Goal: Transaction & Acquisition: Purchase product/service

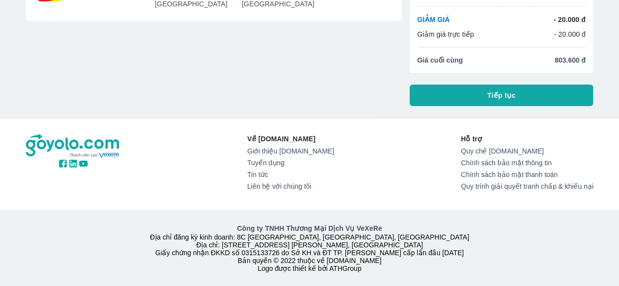
scroll to position [128, 0]
click at [479, 85] on button "Tiếp tục" at bounding box center [502, 96] width 184 height 22
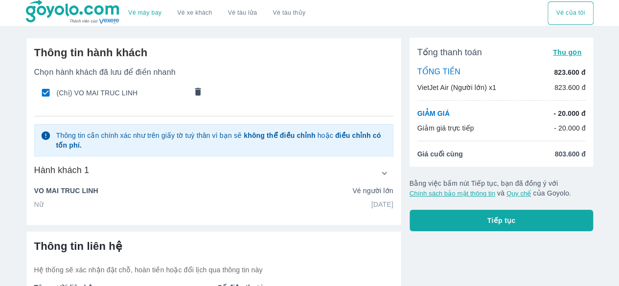
drag, startPoint x: 452, startPoint y: 89, endPoint x: 459, endPoint y: 88, distance: 6.5
click at [453, 89] on p "VietJet Air (Người lớn) x1" at bounding box center [456, 88] width 79 height 10
click at [492, 86] on p "VietJet Air (Người lớn) x1" at bounding box center [456, 88] width 79 height 10
click at [566, 86] on p "823.600 đ" at bounding box center [569, 88] width 31 height 10
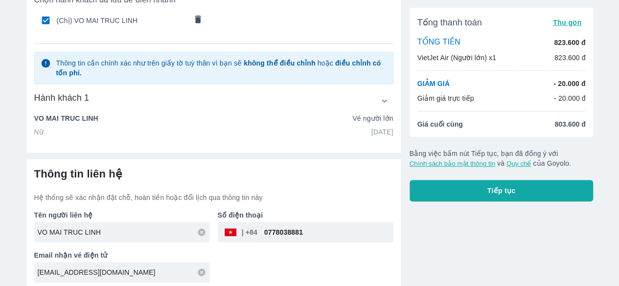
scroll to position [76, 0]
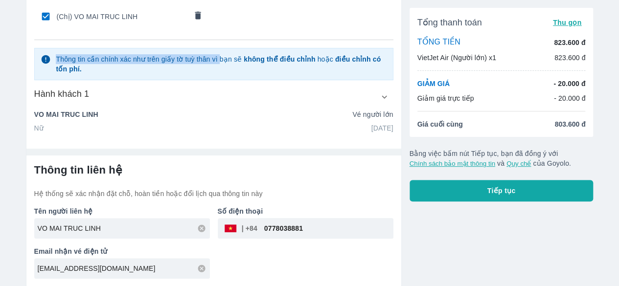
drag, startPoint x: 217, startPoint y: 45, endPoint x: 145, endPoint y: 32, distance: 73.1
click at [145, 32] on div "Chọn hành khách đã lưu để điền nhanh (Chị) VO MAI TRUC LINH Thông tin cần chính…" at bounding box center [213, 62] width 359 height 142
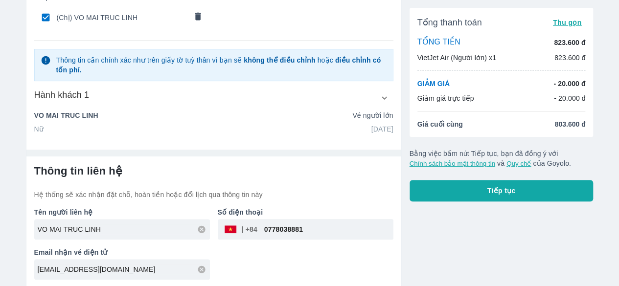
click at [251, 100] on div "Chọn hành khách đã lưu để điền nhanh (Chị) VO MAI TRUC LINH Thông tin cần chính…" at bounding box center [213, 63] width 359 height 142
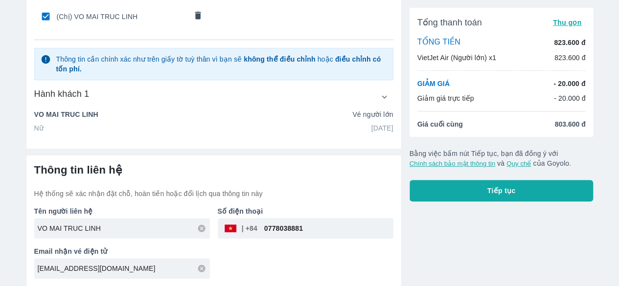
scroll to position [0, 0]
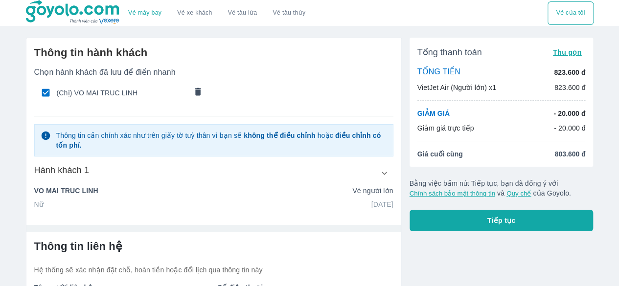
click at [109, 94] on span "(Chị) VO MAI TRUC LINH" at bounding box center [122, 93] width 130 height 10
checkbox input "false"
radio input "false"
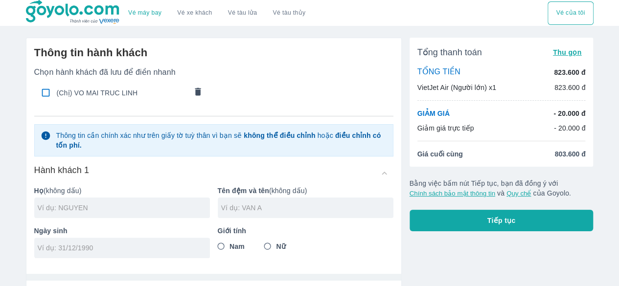
click at [109, 94] on span "(Chị) VO MAI TRUC LINH" at bounding box center [122, 93] width 130 height 10
checkbox input "true"
type input "VO"
type input "MAI TRUC LINH"
type input "[DATE]"
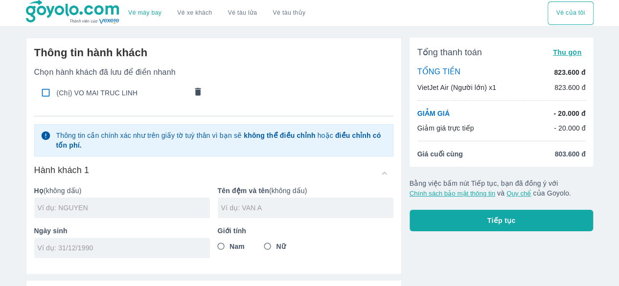
radio input "true"
type input "VO MAI TRUC LINH"
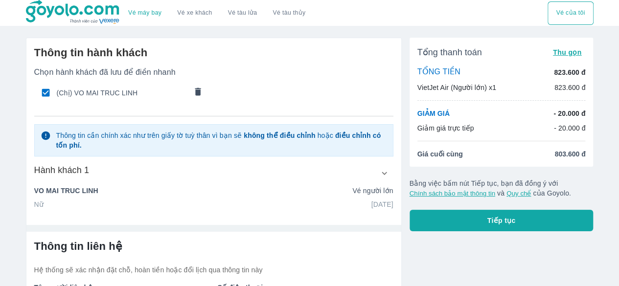
click at [125, 94] on span "(Chị) VO MAI TRUC LINH" at bounding box center [122, 93] width 130 height 10
checkbox input "false"
radio input "false"
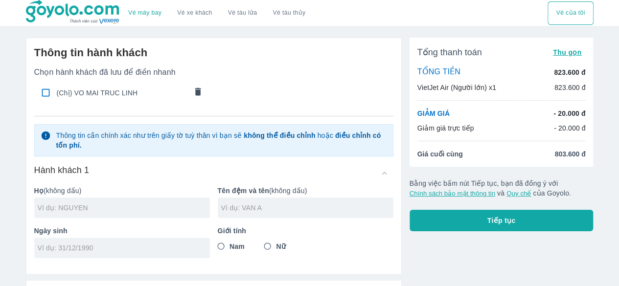
click at [97, 96] on span "(Chị) VO MAI TRUC LINH" at bounding box center [122, 93] width 130 height 10
checkbox input "true"
type input "VO"
type input "MAI TRUC LINH"
type input "[DATE]"
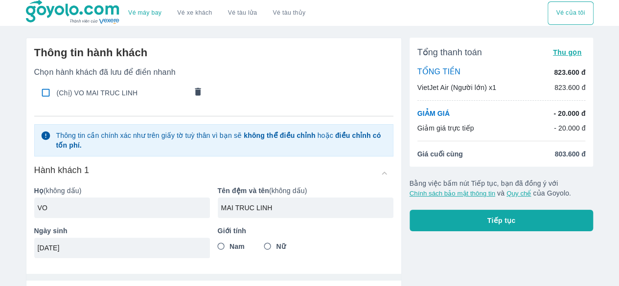
radio input "true"
type input "VO MAI TRUC LINH"
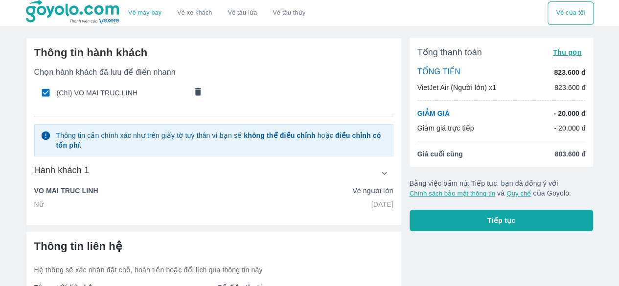
click at [230, 56] on h6 "Thông tin hành khách" at bounding box center [213, 53] width 359 height 14
click at [248, 95] on ul "(Chị) VO MAI TRUC LINH" at bounding box center [213, 92] width 359 height 31
drag, startPoint x: 302, startPoint y: 99, endPoint x: 281, endPoint y: 138, distance: 43.6
click at [281, 138] on strong "không thể điều chỉnh" at bounding box center [279, 136] width 71 height 8
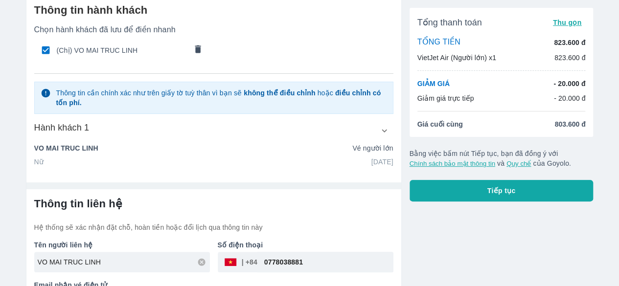
scroll to position [42, 0]
click at [386, 132] on icon "button" at bounding box center [384, 131] width 10 height 10
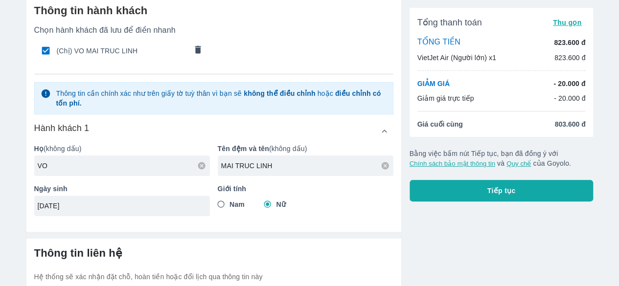
click at [386, 132] on icon "button" at bounding box center [384, 131] width 10 height 10
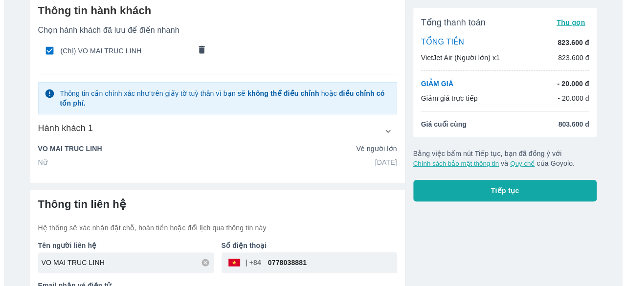
scroll to position [76, 0]
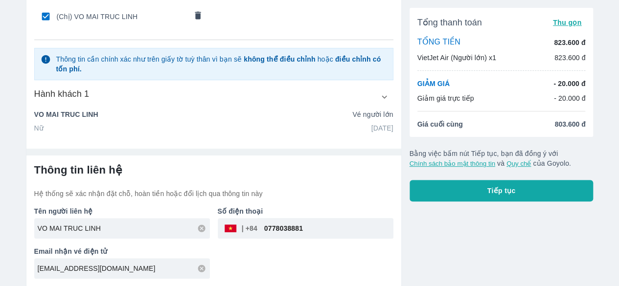
click at [515, 187] on span "Tiếp tục" at bounding box center [501, 191] width 28 height 10
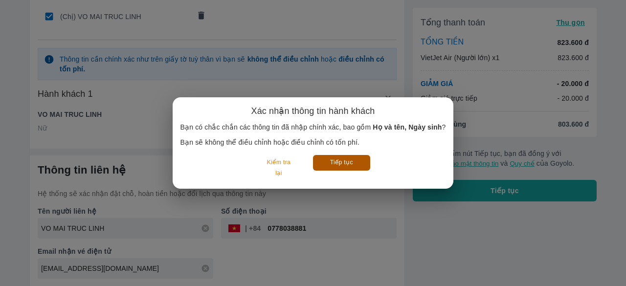
click at [347, 161] on button "Tiếp tục" at bounding box center [341, 162] width 57 height 15
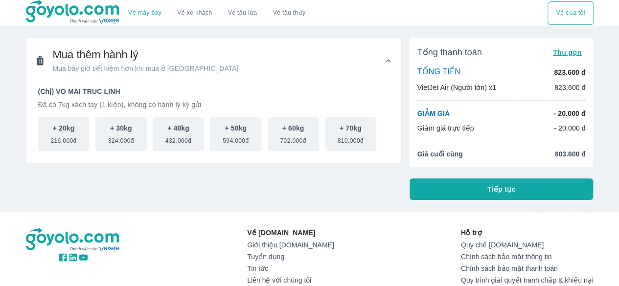
click at [489, 158] on li "Giá cuối cùng 803.600 đ" at bounding box center [501, 154] width 168 height 10
drag, startPoint x: 72, startPoint y: 132, endPoint x: 214, endPoint y: 132, distance: 141.4
click at [72, 132] on p "+ 20kg" at bounding box center [64, 128] width 22 height 10
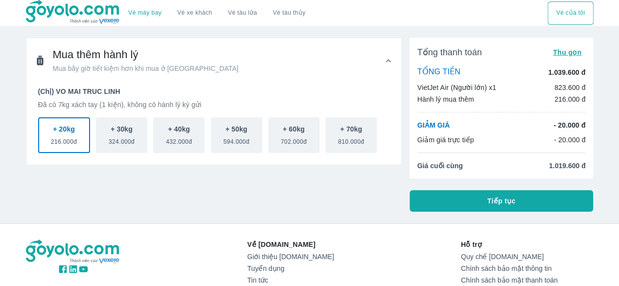
click at [483, 203] on button "Tiếp tục" at bounding box center [502, 201] width 184 height 22
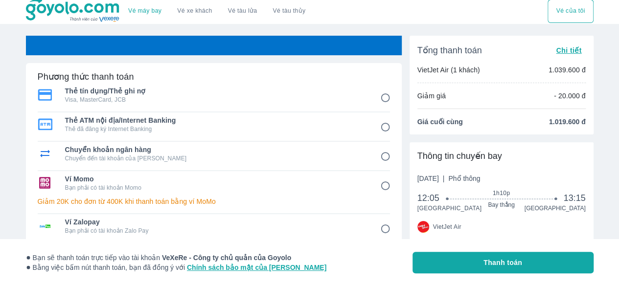
scroll to position [22, 0]
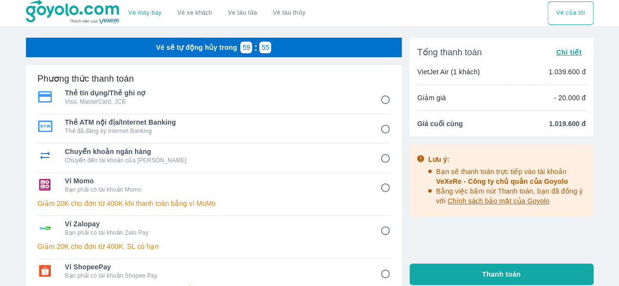
scroll to position [6, 0]
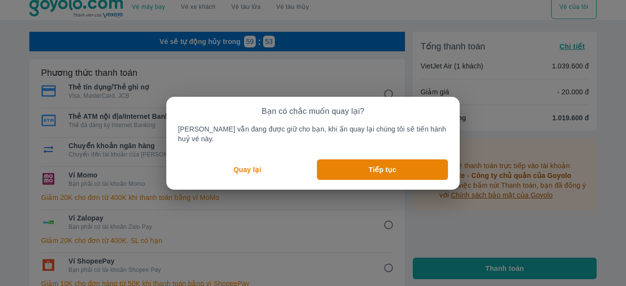
click at [262, 165] on p "Quay lại" at bounding box center [248, 170] width 28 height 10
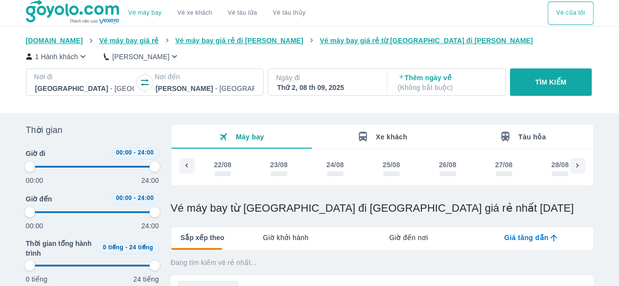
scroll to position [0, 691]
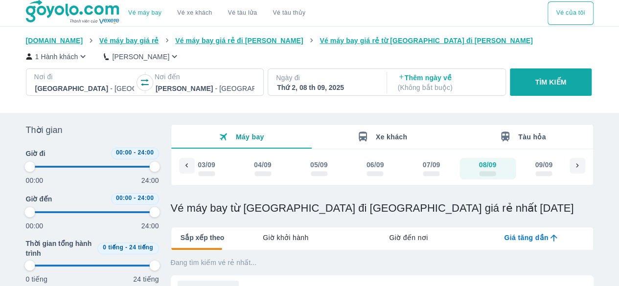
type input "97.9166666666667"
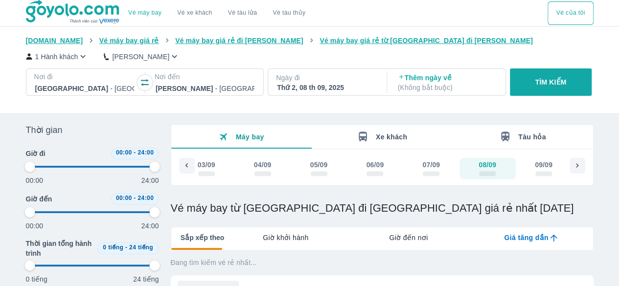
type input "97.9166666666667"
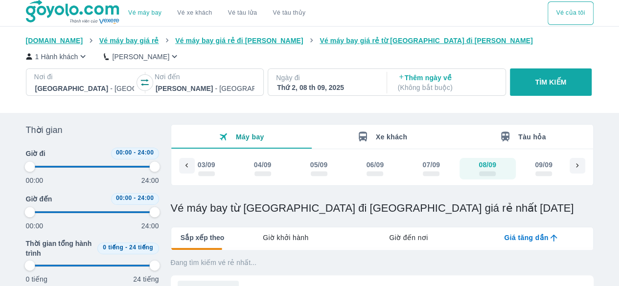
type input "97.9166666666667"
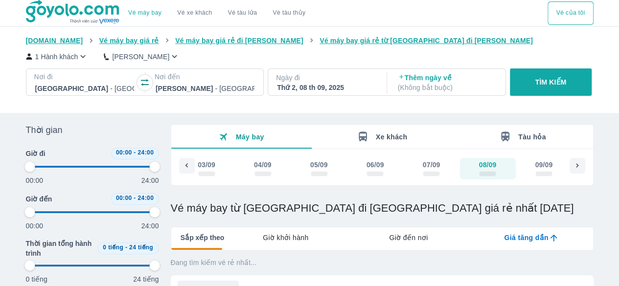
type input "97.9166666666667"
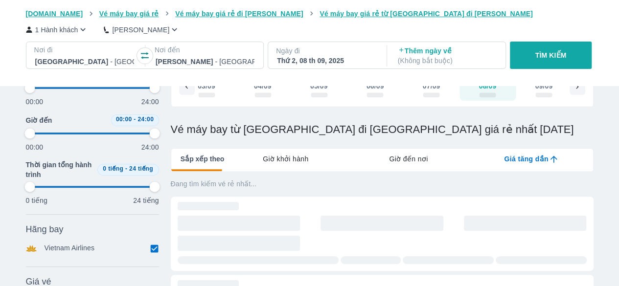
type input "97.9166666666667"
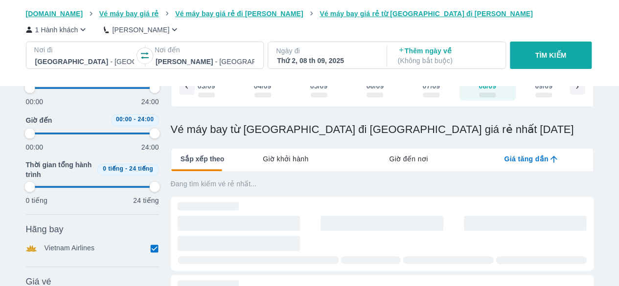
type input "97.9166666666667"
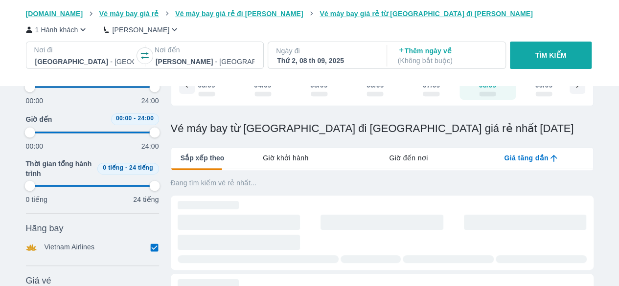
type input "97.9166666666667"
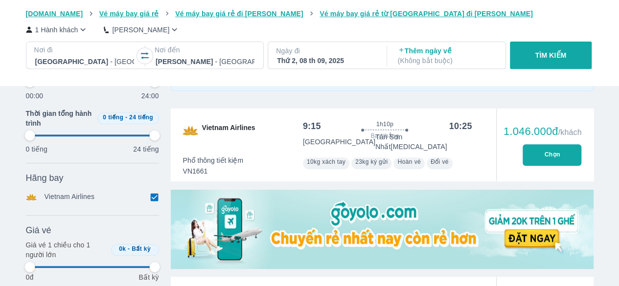
scroll to position [191, 0]
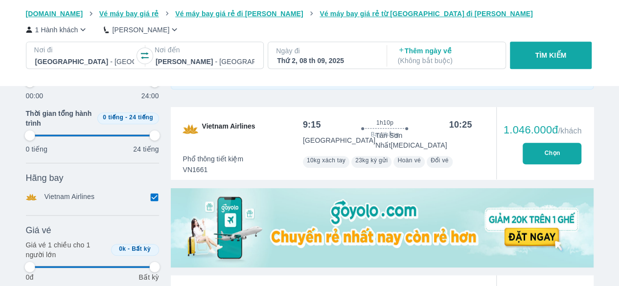
type input "97.9166666666667"
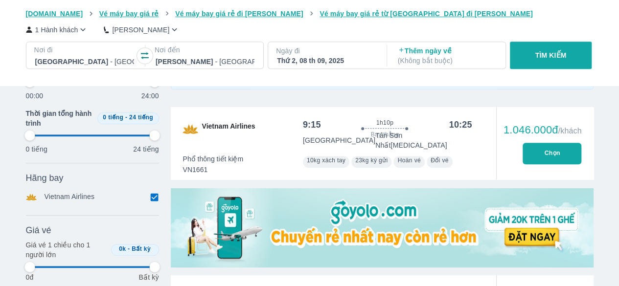
type input "97.9166666666667"
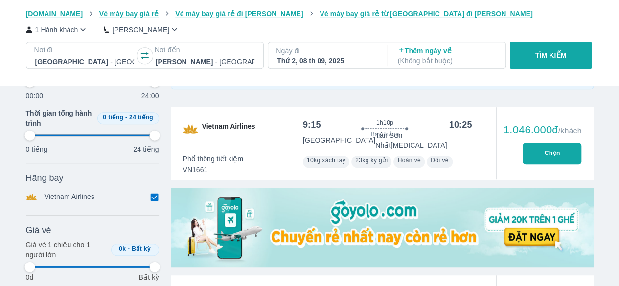
type input "97.9166666666667"
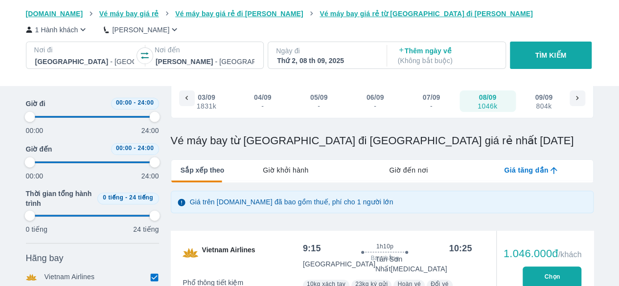
type input "97.9166666666667"
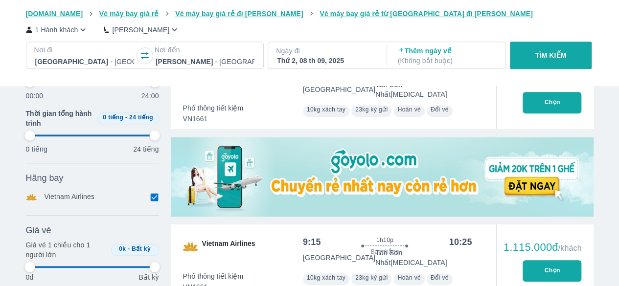
type input "97.9166666666667"
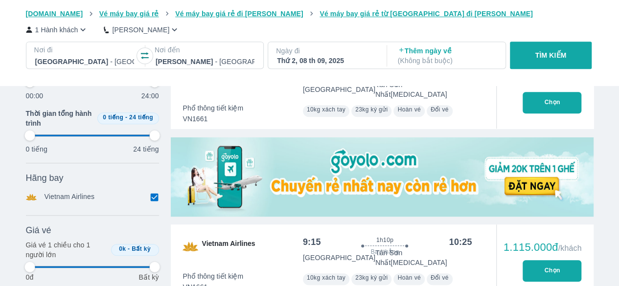
type input "97.9166666666667"
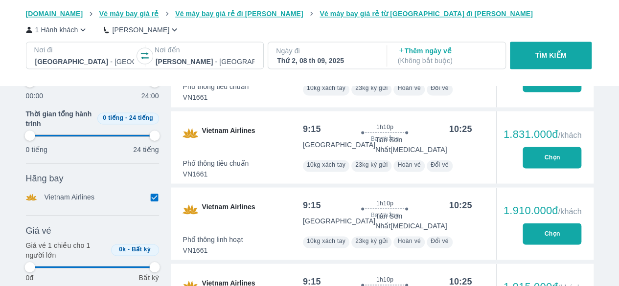
type input "97.9166666666667"
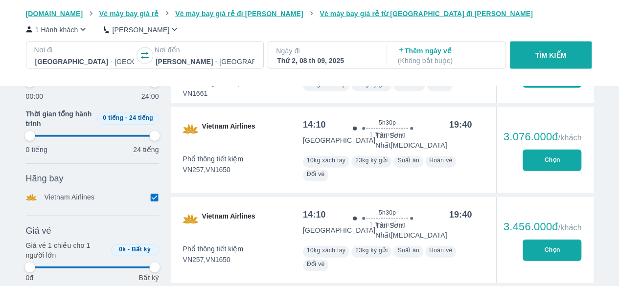
type input "97.9166666666667"
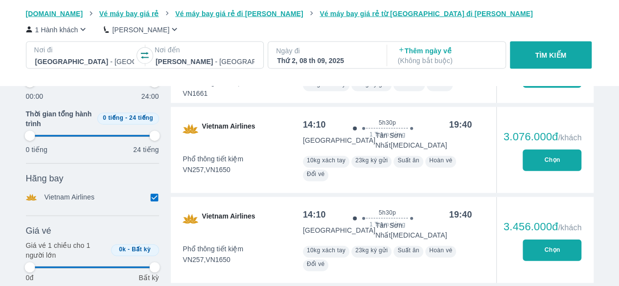
type input "97.9166666666667"
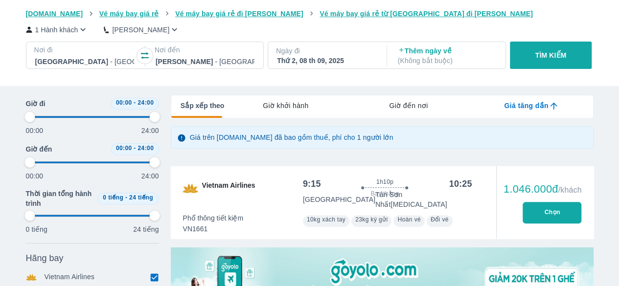
scroll to position [0, 0]
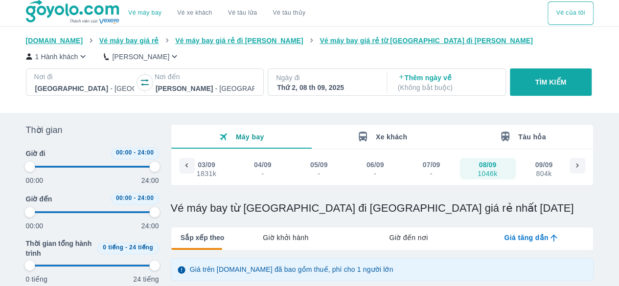
type input "97.9166666666667"
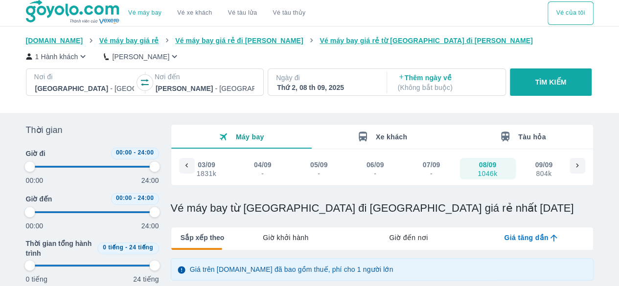
type input "97.9166666666667"
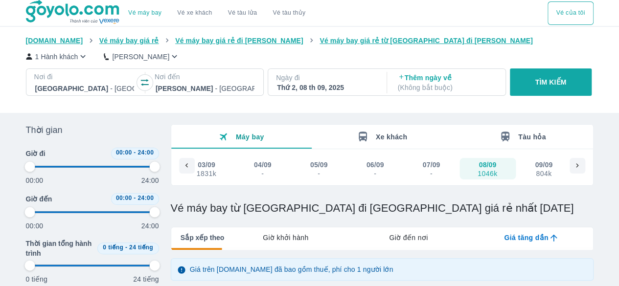
type input "97.9166666666667"
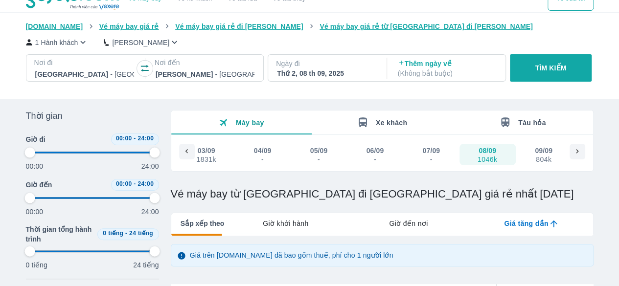
scroll to position [60, 0]
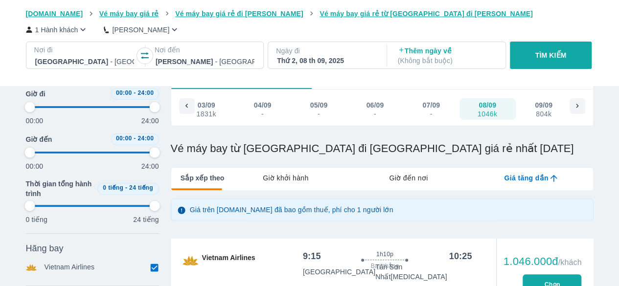
click at [549, 109] on div "09/09" at bounding box center [544, 105] width 18 height 10
type input "97.9166666666667"
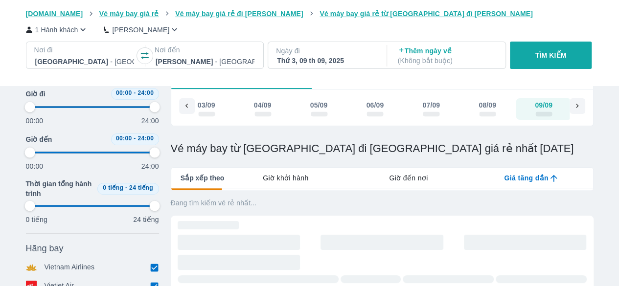
type input "97.9166666666667"
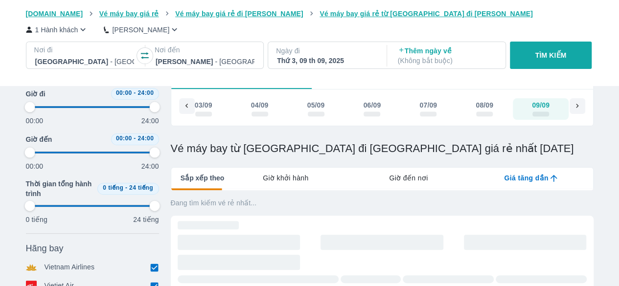
type input "97.9166666666667"
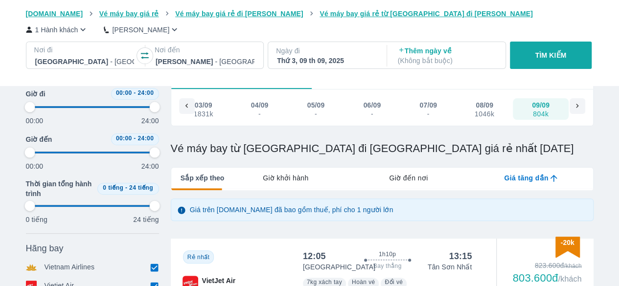
type input "97.9166666666667"
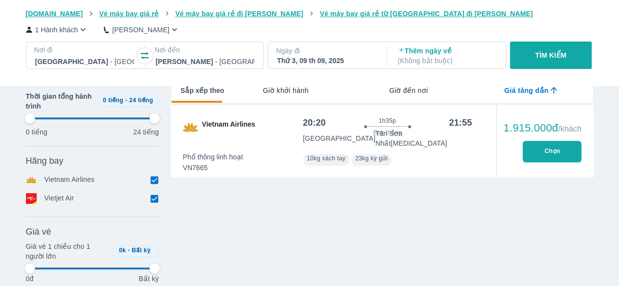
type input "97.9166666666667"
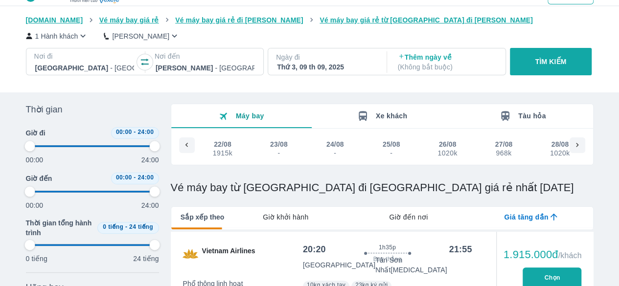
scroll to position [0, 752]
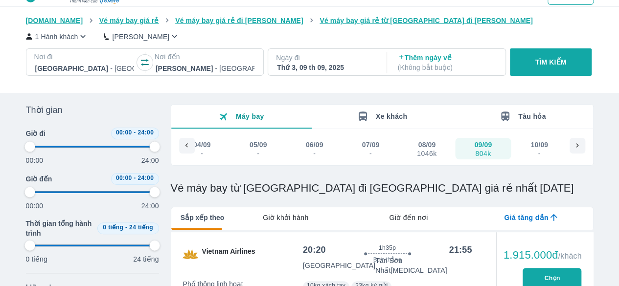
type input "97.9166666666667"
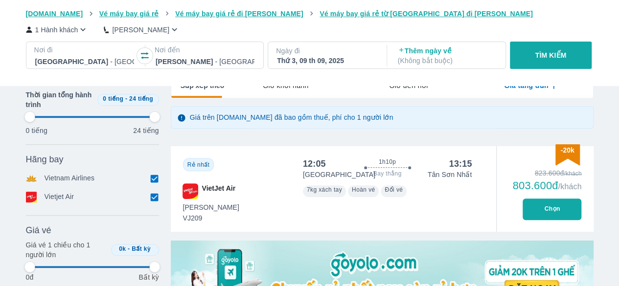
scroll to position [153, 0]
type input "97.9166666666667"
click at [548, 207] on button "Chọn" at bounding box center [552, 209] width 59 height 22
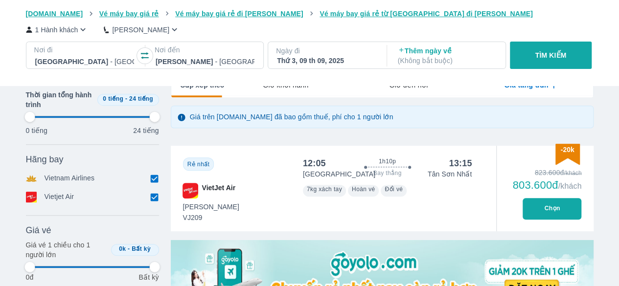
type input "97.9166666666667"
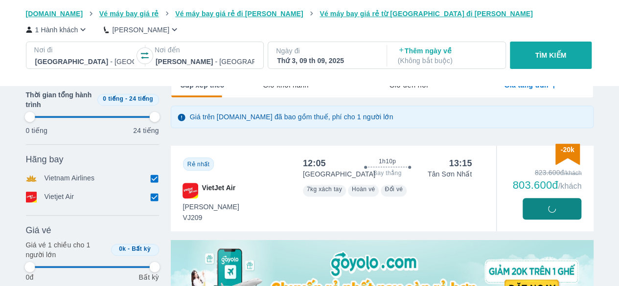
type input "97.9166666666667"
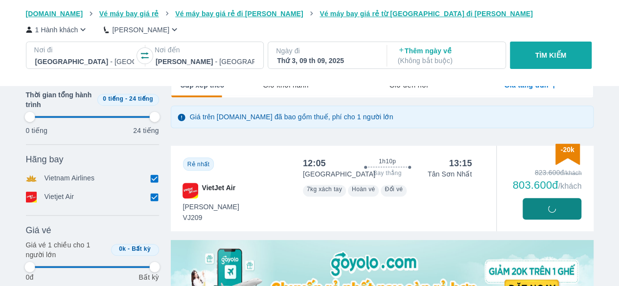
type input "97.9166666666667"
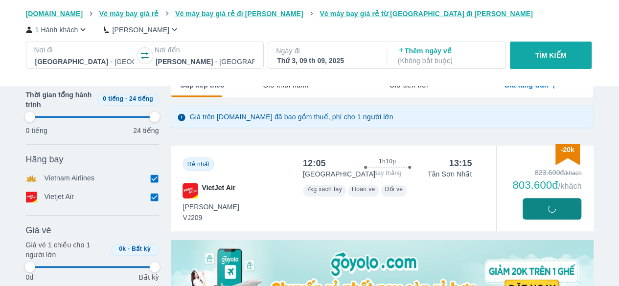
type input "97.9166666666667"
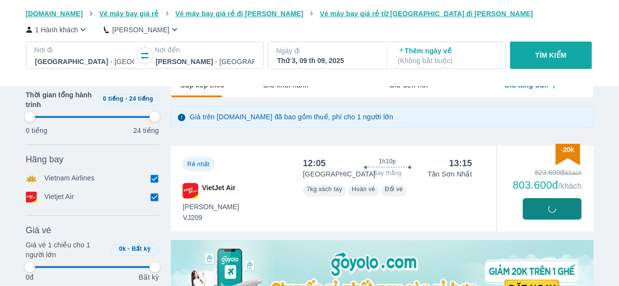
type input "97.9166666666667"
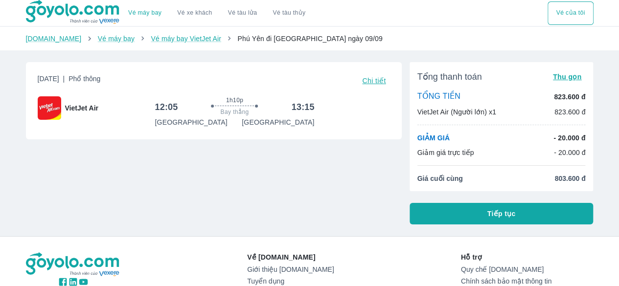
click at [483, 112] on p "VietJet Air (Người lớn) x1" at bounding box center [456, 112] width 79 height 10
click at [577, 113] on p "823.600 đ" at bounding box center [569, 112] width 31 height 10
click at [573, 113] on p "823.600 đ" at bounding box center [569, 112] width 31 height 10
drag, startPoint x: 452, startPoint y: 114, endPoint x: 445, endPoint y: 115, distance: 7.5
click at [445, 115] on p "VietJet Air (Người lớn) x1" at bounding box center [456, 112] width 79 height 10
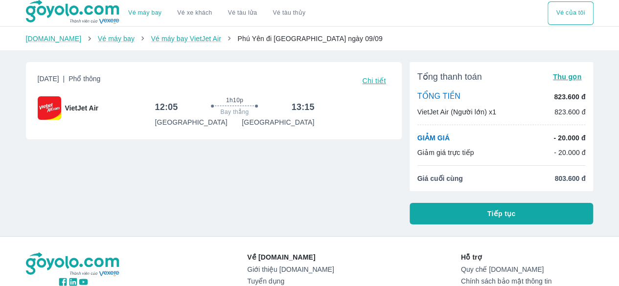
click at [438, 115] on p "VietJet Air (Người lớn) x1" at bounding box center [456, 112] width 79 height 10
click at [451, 98] on p "TỔNG TIỀN" at bounding box center [438, 97] width 43 height 11
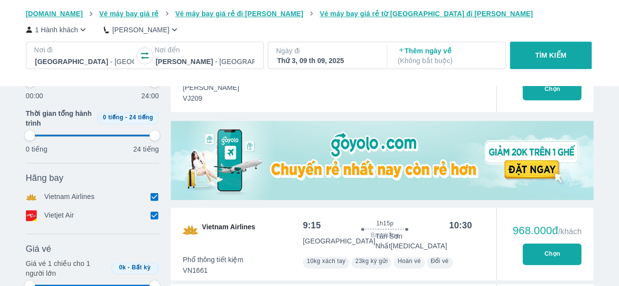
type input "97.9166666666667"
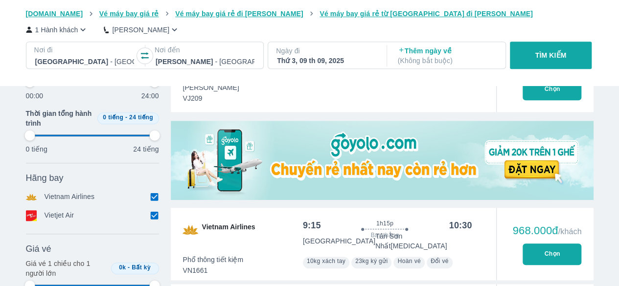
type input "97.9166666666667"
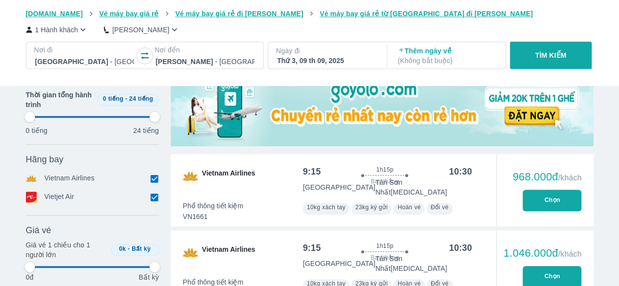
scroll to position [326, 0]
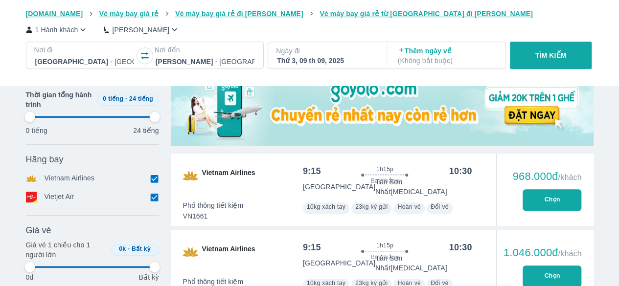
type input "97.9166666666667"
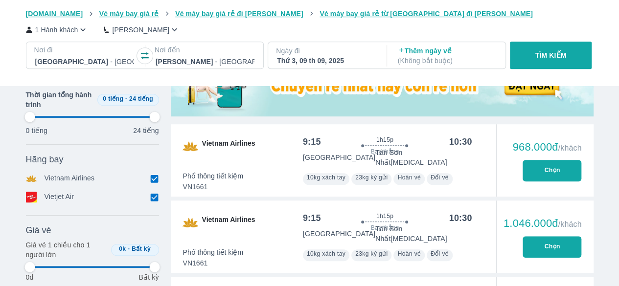
scroll to position [356, 0]
type input "97.9166666666667"
click at [153, 181] on input "checkbox" at bounding box center [154, 178] width 9 height 9
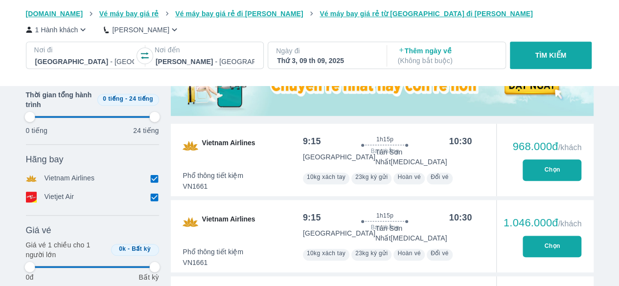
checkbox input "false"
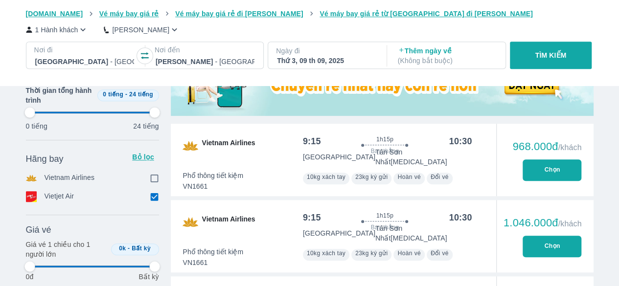
type input "97.9166666666667"
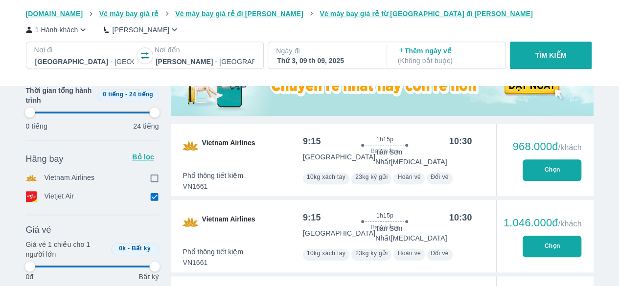
type input "97.9166666666667"
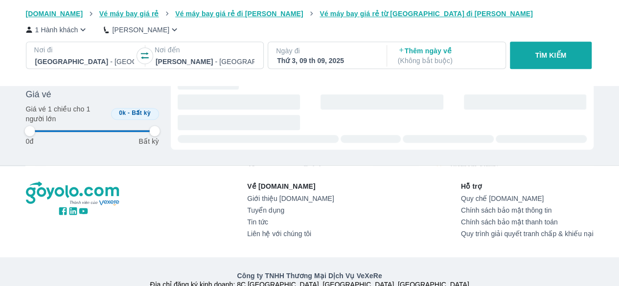
type input "97.9166666666667"
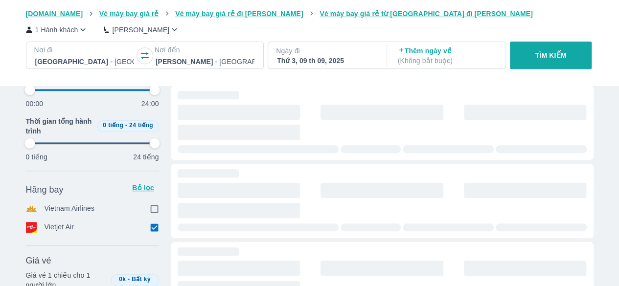
type input "97.9166666666667"
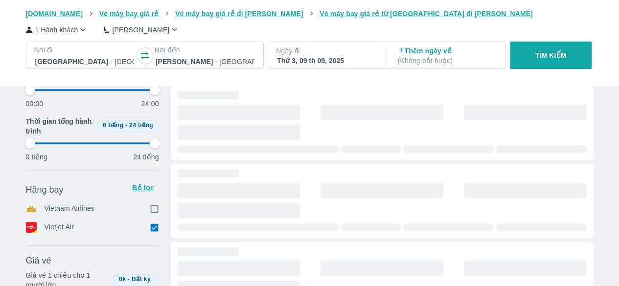
type input "97.9166666666667"
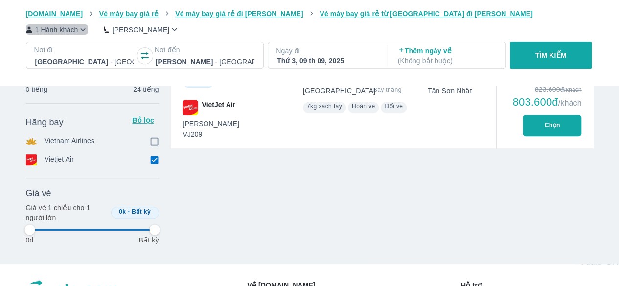
click at [79, 28] on icon "button" at bounding box center [83, 29] width 10 height 10
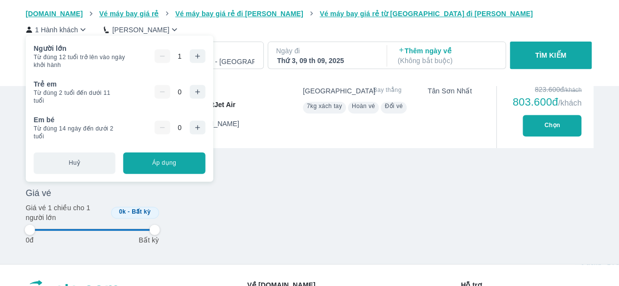
type input "97.9166666666667"
click at [194, 59] on icon "button" at bounding box center [197, 56] width 8 height 8
type input "97.9166666666667"
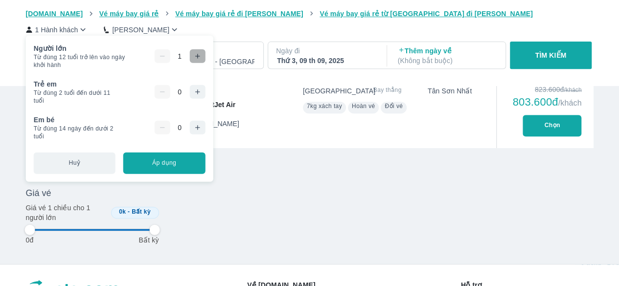
type input "97.9166666666667"
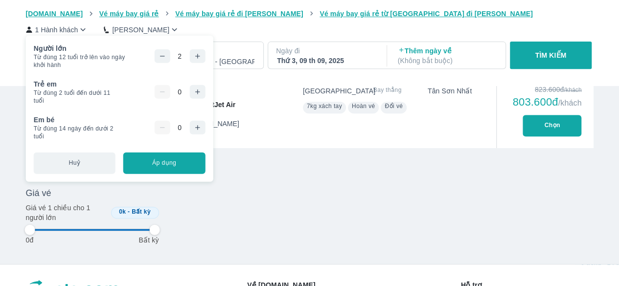
type input "97.9166666666667"
click at [167, 166] on button "Áp dụng" at bounding box center [164, 163] width 82 height 22
type input "97.9166666666667"
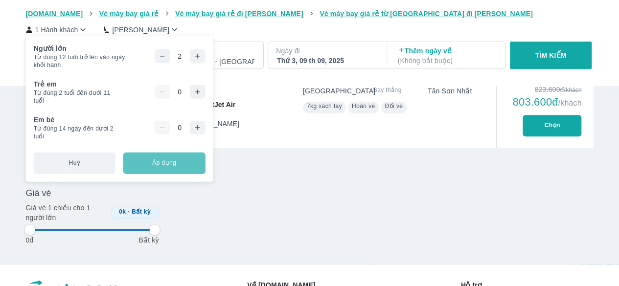
type input "97.9166666666667"
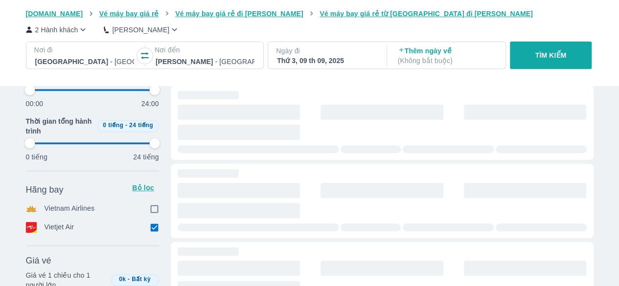
type input "97.9166666666667"
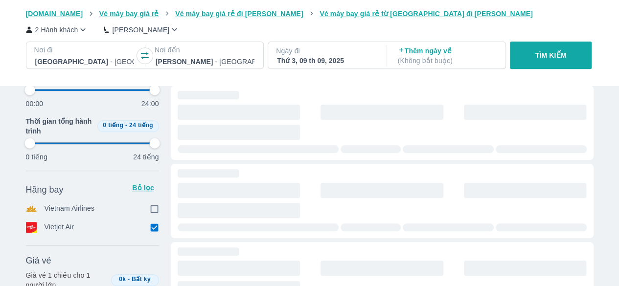
type input "97.9166666666667"
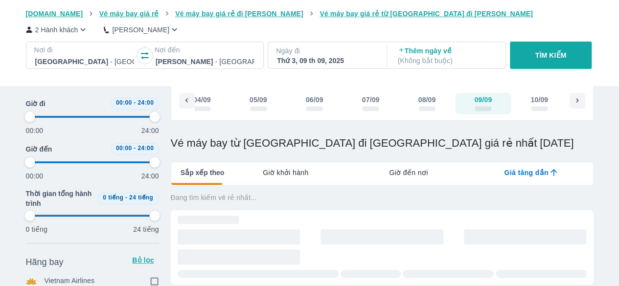
type input "97.9166666666667"
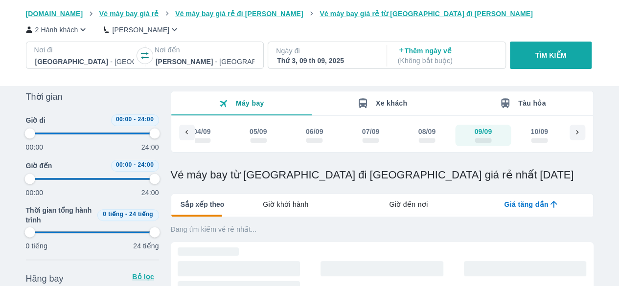
scroll to position [0, 0]
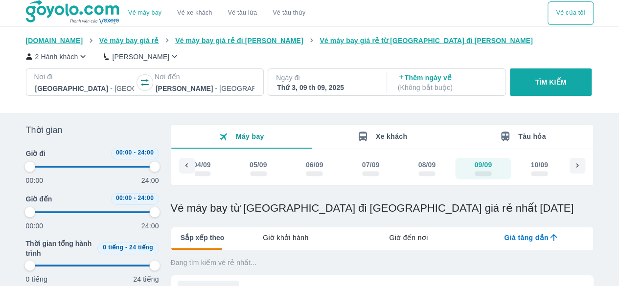
type input "97.9166666666667"
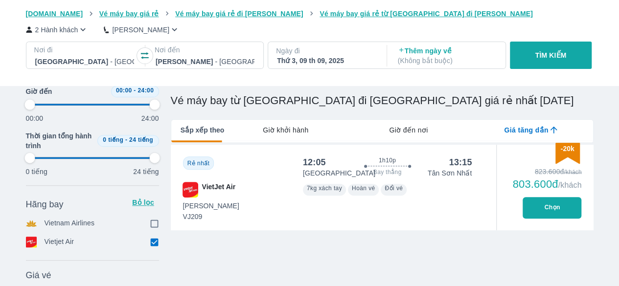
scroll to position [116, 0]
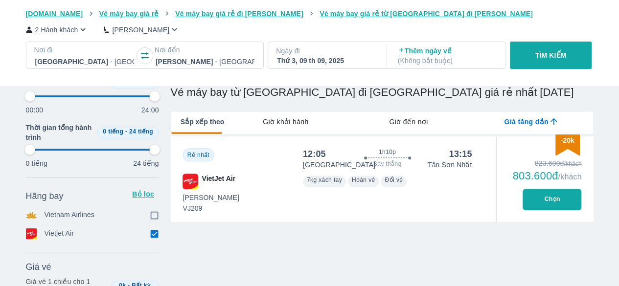
type input "97.9166666666667"
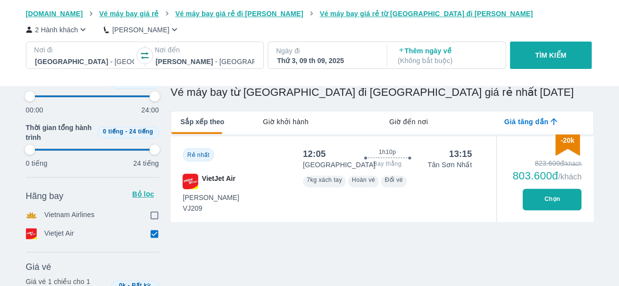
type input "97.9166666666667"
click at [532, 196] on button "Chọn" at bounding box center [552, 200] width 59 height 22
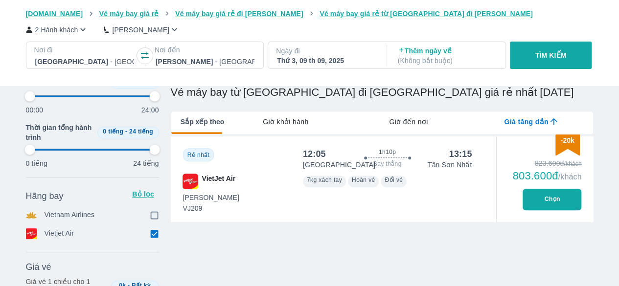
type input "97.9166666666667"
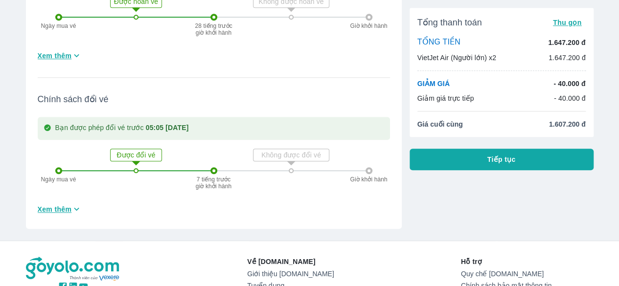
scroll to position [350, 0]
click at [494, 158] on span "Tiếp tục" at bounding box center [501, 160] width 28 height 10
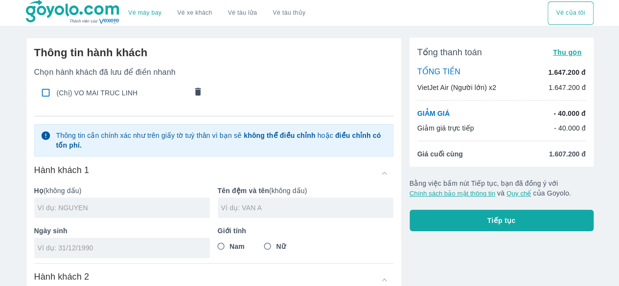
click at [65, 95] on span "(Chị) VO MAI TRUC LINH" at bounding box center [122, 93] width 130 height 10
checkbox input "true"
type input "VO"
type input "MAI TRUC LINH"
type input "[DATE]"
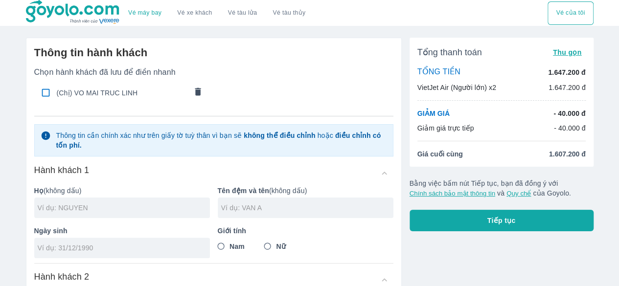
radio input "true"
type input "VO MAI TRUC LINH"
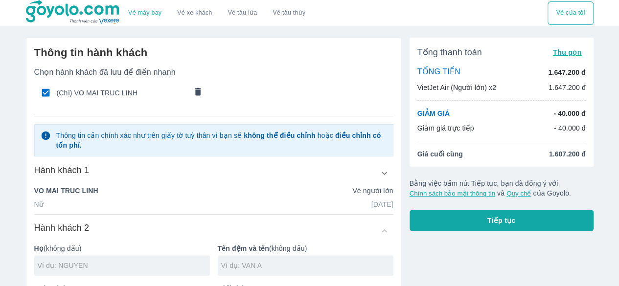
click at [55, 205] on div "Nữ 21/03/2001" at bounding box center [213, 205] width 359 height 10
click at [380, 204] on p "[DATE]" at bounding box center [382, 205] width 22 height 10
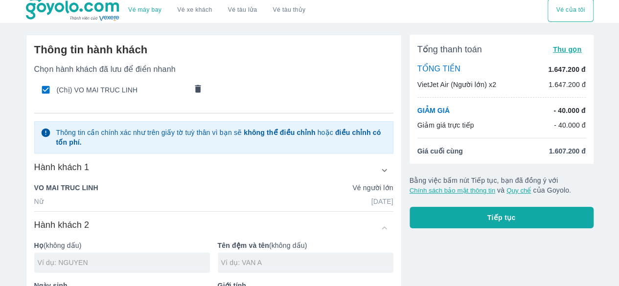
click at [230, 92] on ul "(Chị) VO MAI TRUC LINH" at bounding box center [213, 89] width 359 height 31
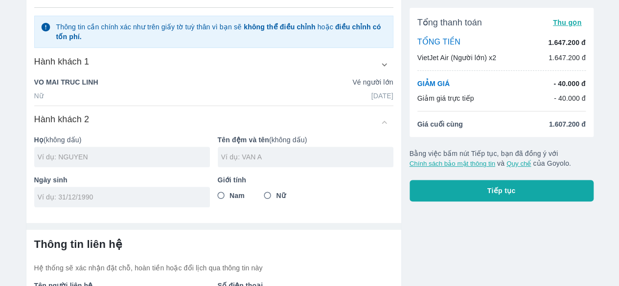
drag, startPoint x: 263, startPoint y: 88, endPoint x: 200, endPoint y: 121, distance: 71.1
click at [200, 121] on div "Hành khách 2" at bounding box center [213, 123] width 359 height 18
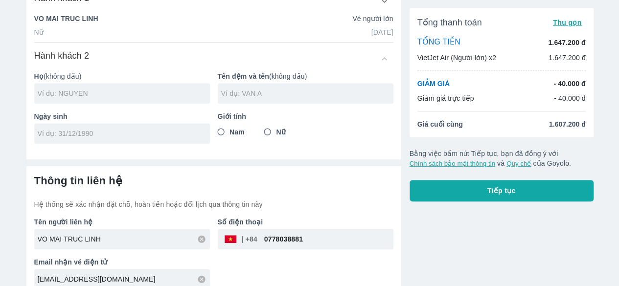
scroll to position [183, 0]
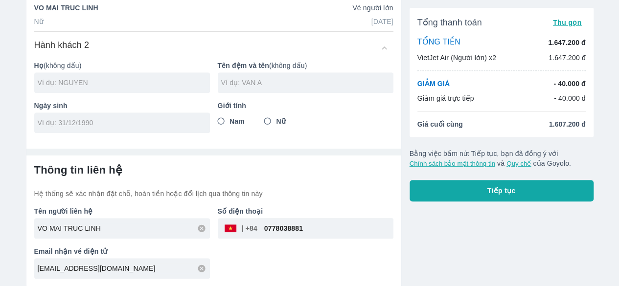
click at [268, 124] on input "Nữ" at bounding box center [268, 122] width 18 height 18
radio input "true"
click at [146, 79] on input "text" at bounding box center [124, 83] width 172 height 10
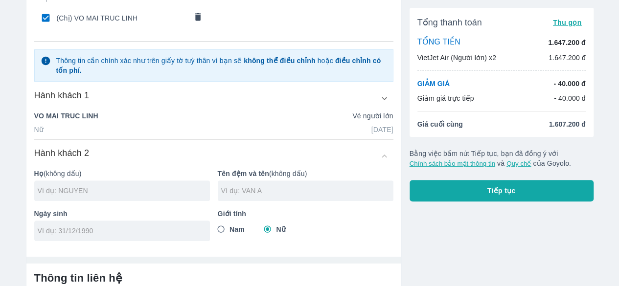
scroll to position [73, 0]
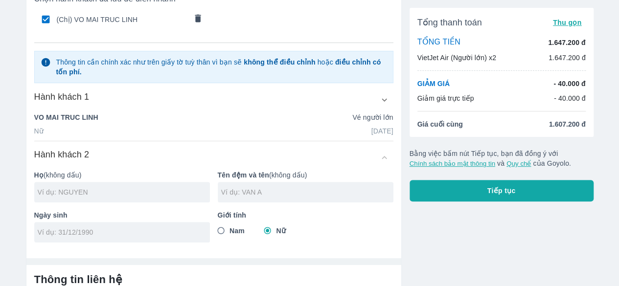
click at [269, 228] on div "Giới tính Nam Nữ" at bounding box center [302, 223] width 184 height 40
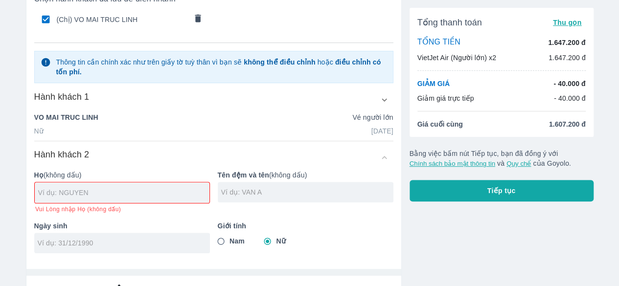
click at [146, 194] on input "text" at bounding box center [123, 193] width 171 height 10
type input "[PERSON_NAME]"
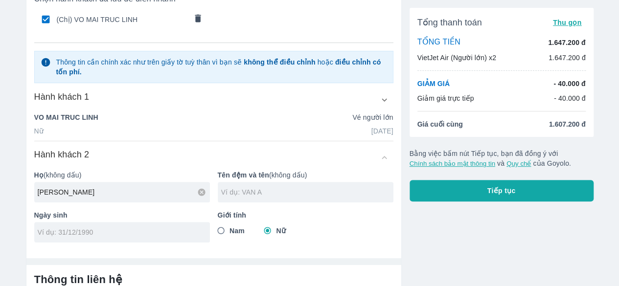
click at [246, 189] on input "text" at bounding box center [307, 192] width 172 height 10
type input "VAN A"
click at [158, 241] on div at bounding box center [122, 232] width 176 height 21
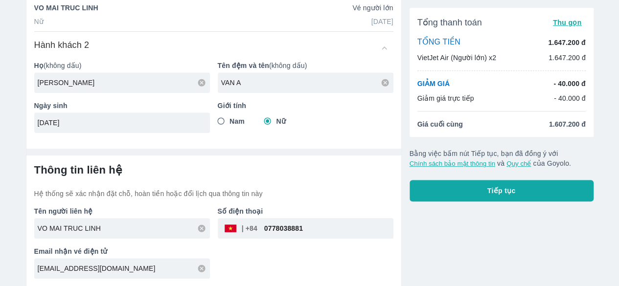
type input "21/03/2001"
click at [527, 185] on button "Tiếp tục" at bounding box center [502, 191] width 184 height 22
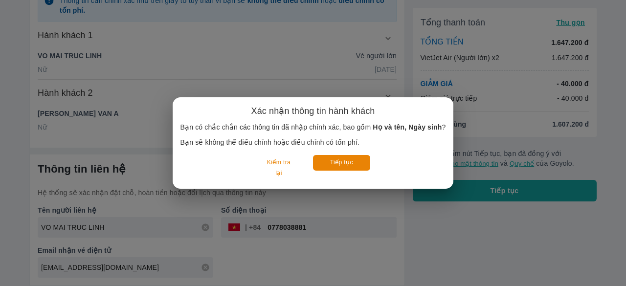
scroll to position [134, 0]
click at [337, 160] on button "Tiếp tục" at bounding box center [341, 162] width 57 height 15
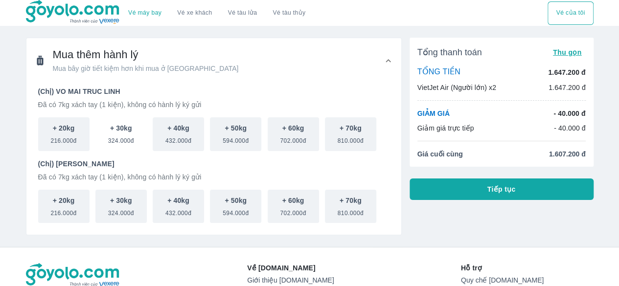
click at [124, 140] on span "324.000đ" at bounding box center [121, 139] width 26 height 12
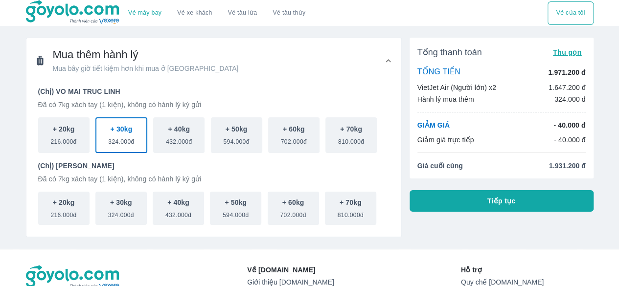
click at [512, 203] on span "Tiếp tục" at bounding box center [501, 201] width 28 height 10
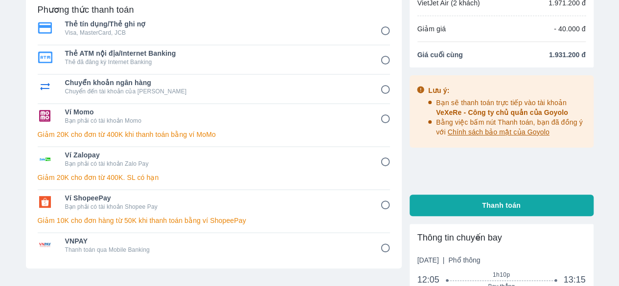
scroll to position [69, 0]
click at [345, 248] on p "Thanh toán qua Mobile Banking" at bounding box center [215, 250] width 301 height 8
radio input "true"
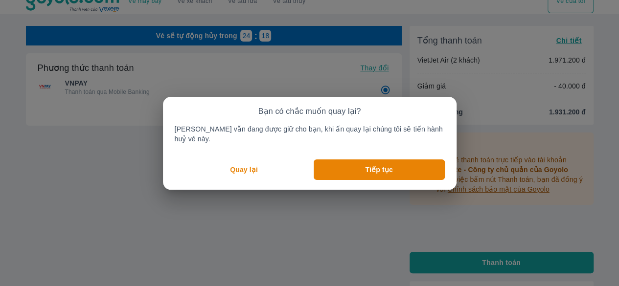
scroll to position [0, 0]
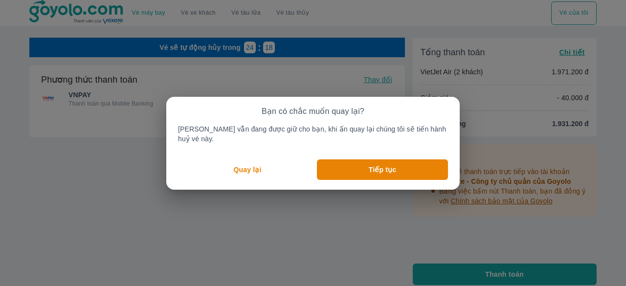
click at [253, 165] on p "Quay lại" at bounding box center [248, 170] width 28 height 10
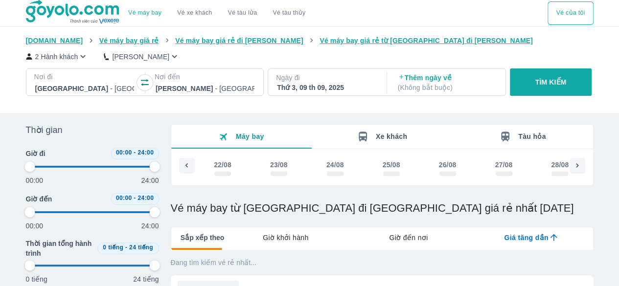
scroll to position [0, 752]
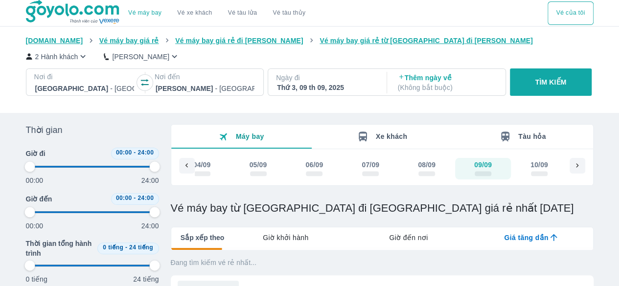
type input "97.9166666666667"
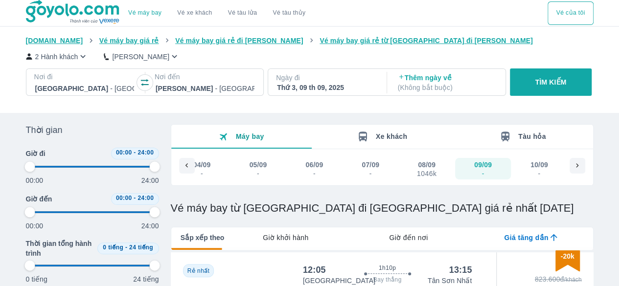
type input "97.9166666666667"
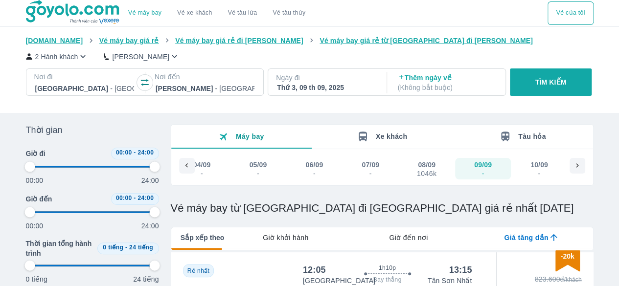
type input "97.9166666666667"
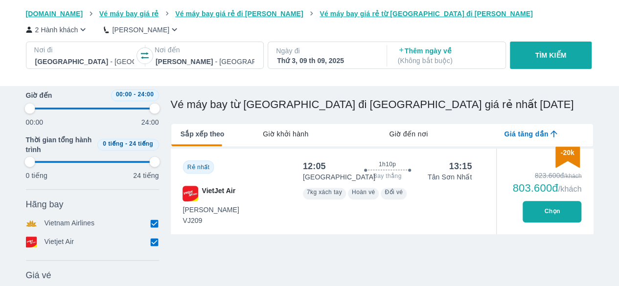
scroll to position [0, 732]
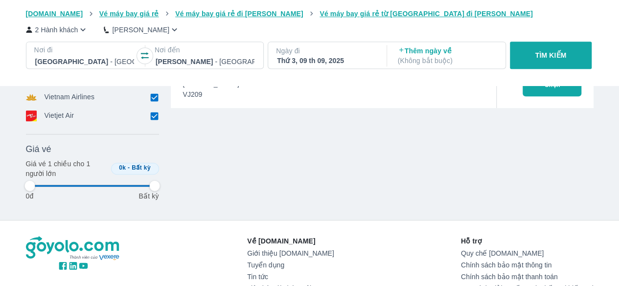
type input "97.9166666666667"
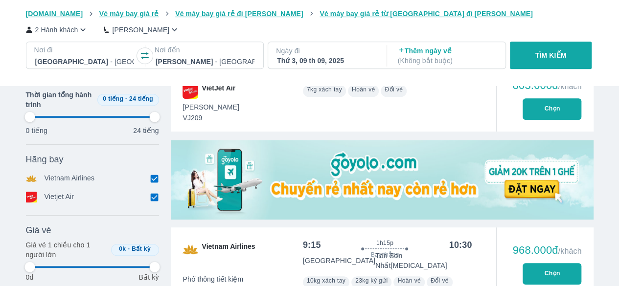
scroll to position [0, 737]
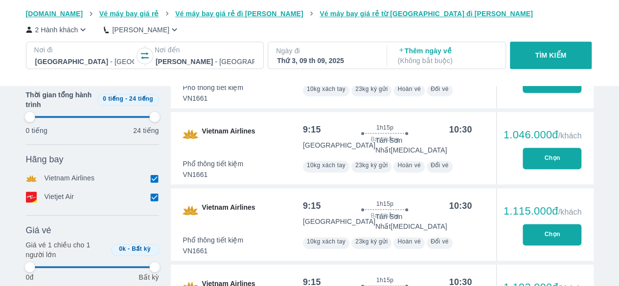
type input "97.9166666666667"
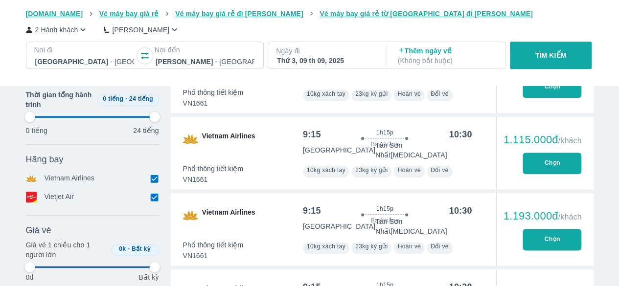
scroll to position [647, 0]
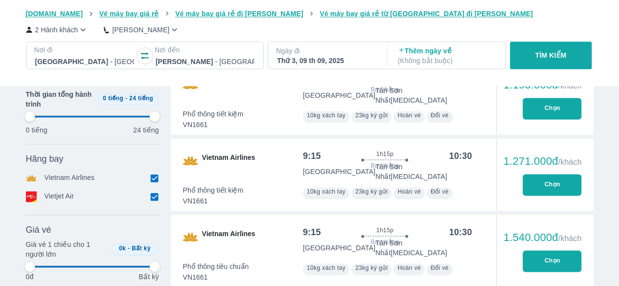
type input "97.9166666666667"
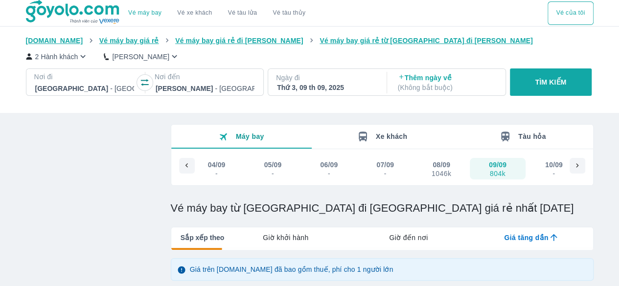
type input "97.9166666666667"
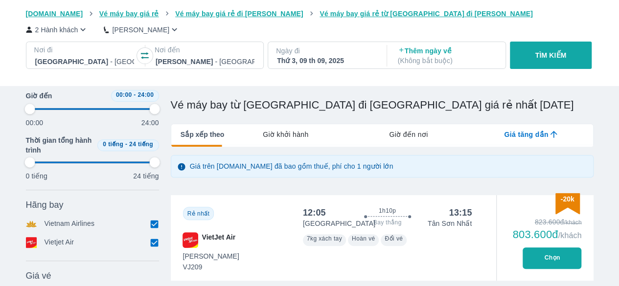
click at [549, 253] on button "Chọn" at bounding box center [552, 259] width 59 height 22
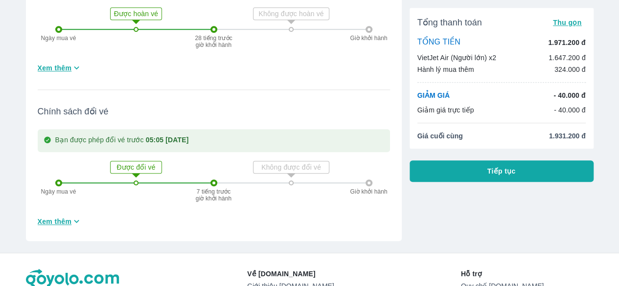
click at [570, 54] on p "1.647.200 đ" at bounding box center [567, 58] width 37 height 10
click at [525, 70] on div "Hành lý mua thêm 324.000 đ" at bounding box center [501, 70] width 168 height 10
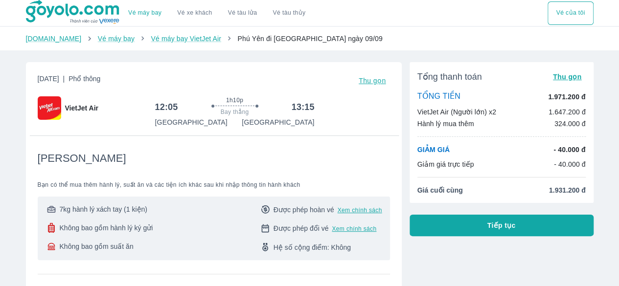
click at [541, 218] on button "Tiếp tục" at bounding box center [502, 226] width 184 height 22
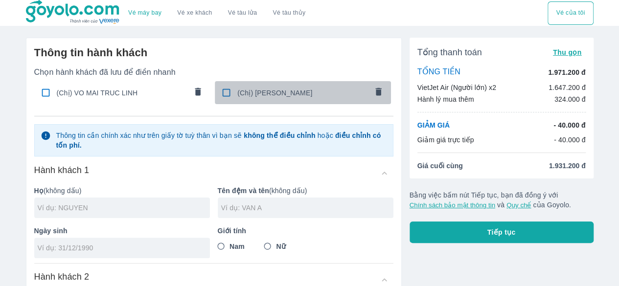
click at [228, 98] on input "checkbox" at bounding box center [226, 92] width 19 height 19
checkbox input "true"
type input "NGUYEN"
type input "VAN A"
type input "21/03/2001"
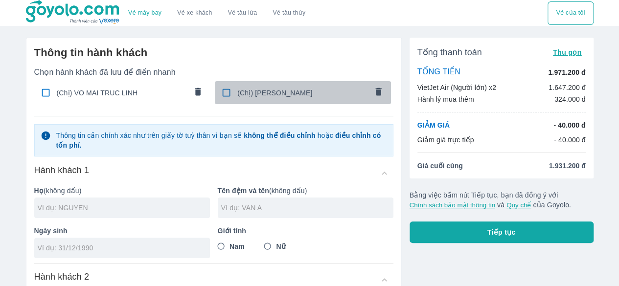
radio input "true"
type input "NGUYEN VAN A"
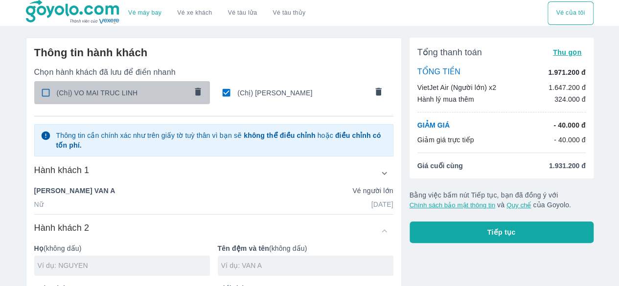
click at [43, 94] on input "checkbox" at bounding box center [45, 92] width 19 height 19
checkbox input "true"
type input "VO"
type input "MAI TRUC LINH"
type input "21/03/2001"
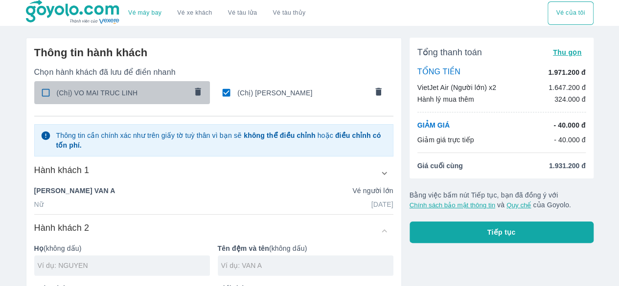
radio input "true"
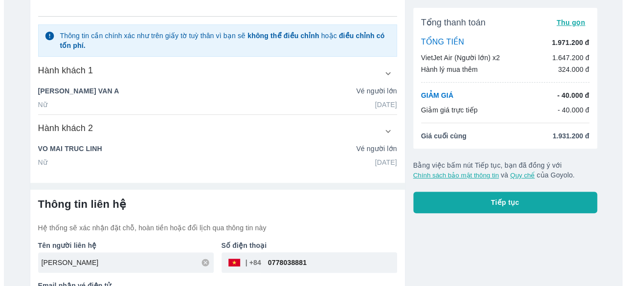
scroll to position [134, 0]
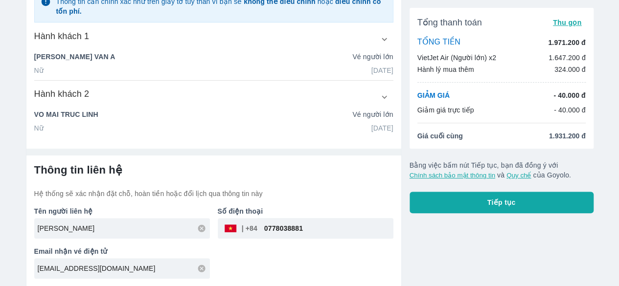
click at [472, 196] on button "Tiếp tục" at bounding box center [502, 203] width 184 height 22
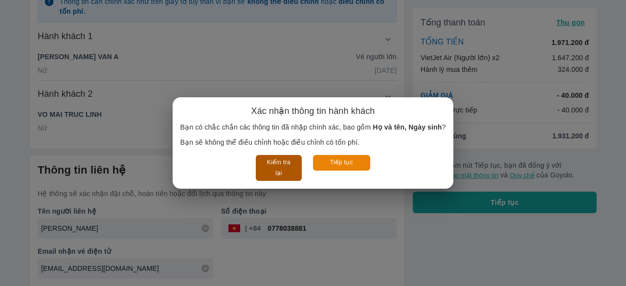
click at [277, 166] on button "Kiểm tra lại" at bounding box center [279, 168] width 46 height 26
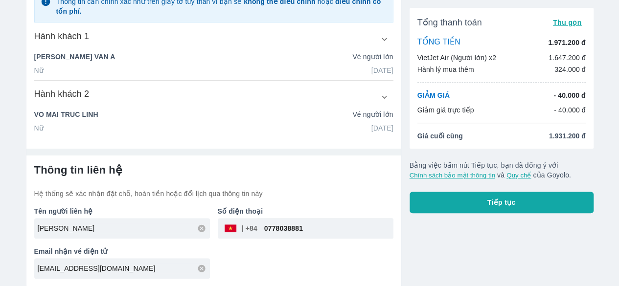
click at [557, 100] on div "GIẢM GIÁ - 40.000 đ Giảm giá trực tiếp - 40.000 đ" at bounding box center [501, 103] width 168 height 24
click at [561, 73] on p "324.000 đ" at bounding box center [569, 70] width 31 height 10
click at [457, 207] on button "Tiếp tục" at bounding box center [502, 203] width 184 height 22
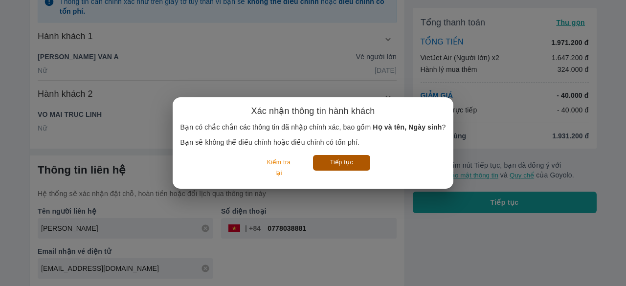
click at [347, 165] on button "Tiếp tục" at bounding box center [341, 162] width 57 height 15
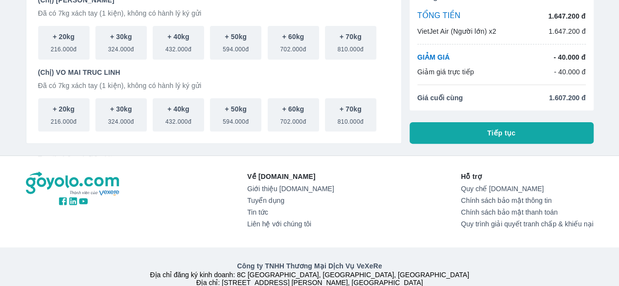
scroll to position [93, 0]
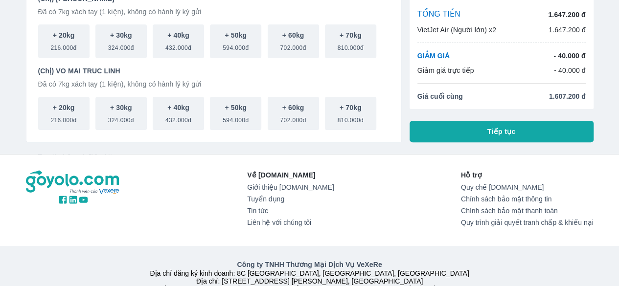
click at [476, 132] on button "Tiếp tục" at bounding box center [502, 132] width 184 height 22
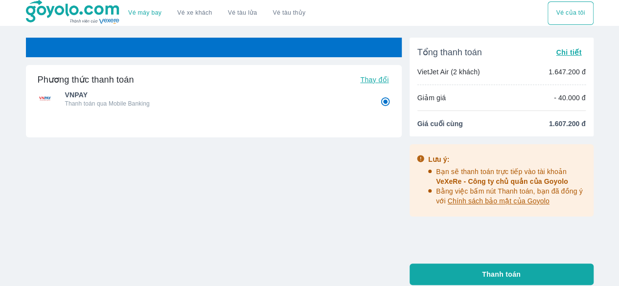
radio input "false"
click at [561, 55] on span "Chi tiết" at bounding box center [568, 52] width 25 height 8
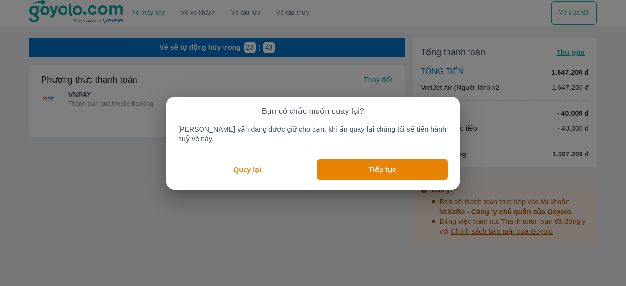
click at [267, 161] on button "Quay lại" at bounding box center [247, 170] width 139 height 21
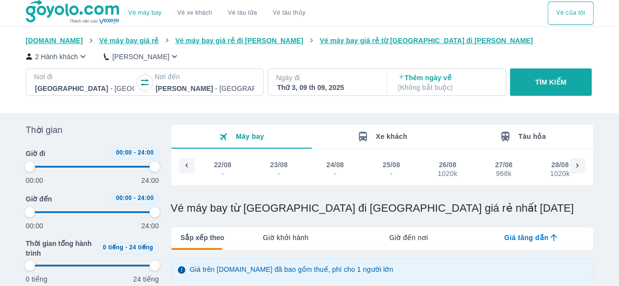
scroll to position [0, 752]
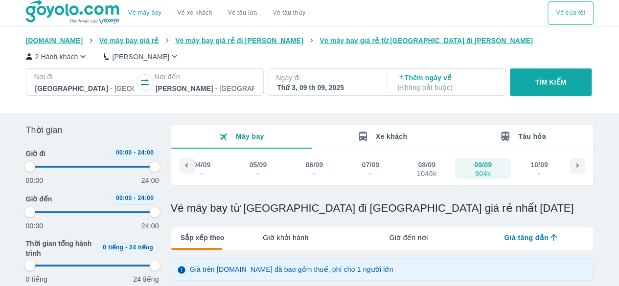
type input "97.9166666666667"
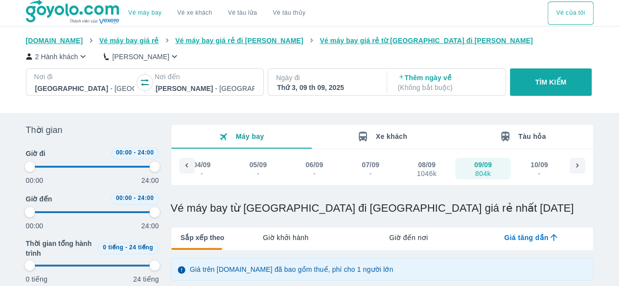
type input "97.9166666666667"
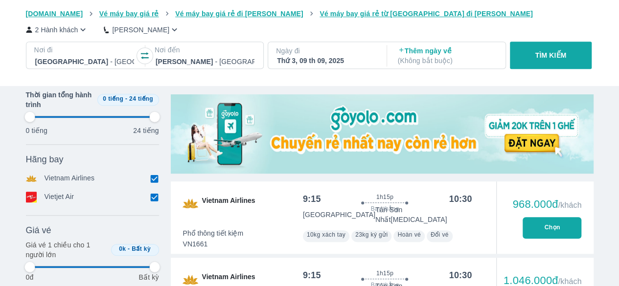
type input "97.9166666666667"
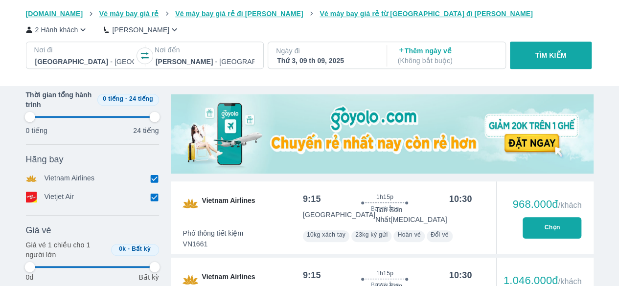
type input "97.9166666666667"
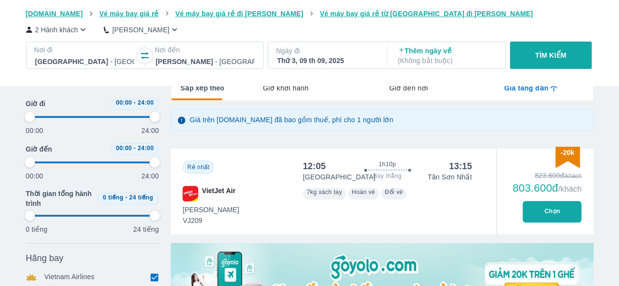
scroll to position [133, 0]
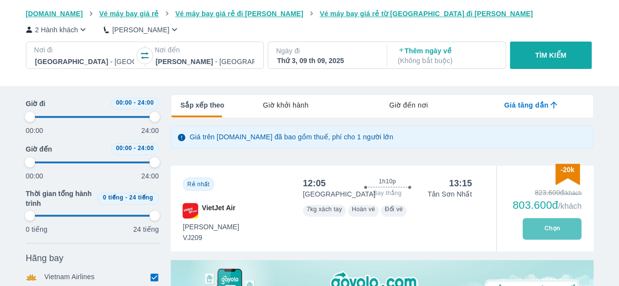
click at [548, 225] on button "Chọn" at bounding box center [552, 229] width 59 height 22
type input "97.9166666666667"
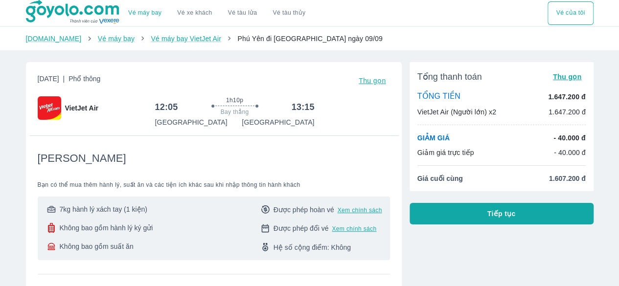
click at [497, 216] on span "Tiếp tục" at bounding box center [501, 214] width 28 height 10
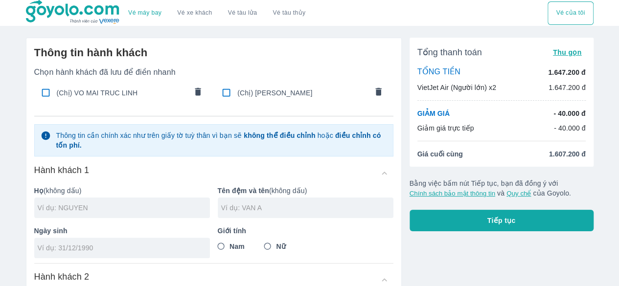
click at [105, 92] on span "(Chị) VO MAI TRUC LINH" at bounding box center [122, 93] width 130 height 10
checkbox input "true"
type input "VO"
type input "MAI TRUC LINH"
type input "[DATE]"
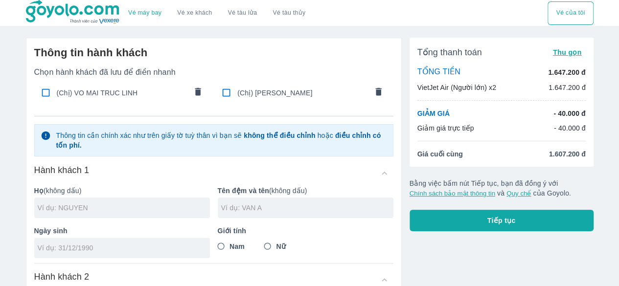
radio input "true"
type input "VO MAI TRUC LINH"
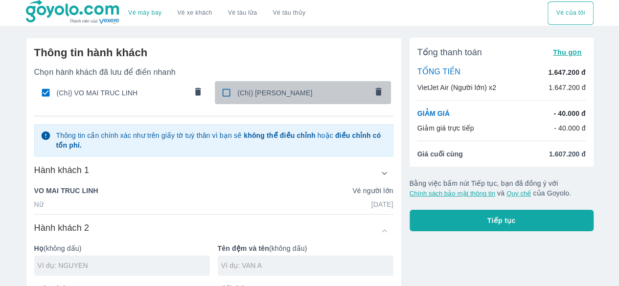
click at [230, 90] on input "checkbox" at bounding box center [226, 92] width 19 height 19
checkbox input "true"
type input "NGUYEN"
type input "VAN A"
type input "[DATE]"
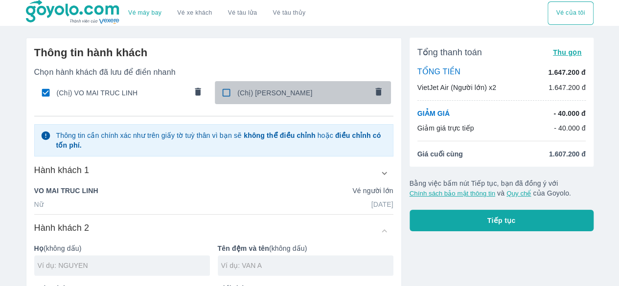
radio input "true"
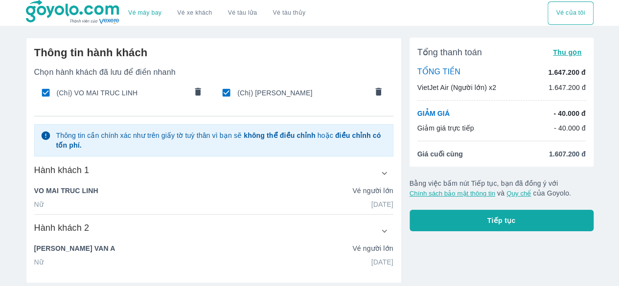
click at [527, 219] on button "Tiếp tục" at bounding box center [502, 221] width 184 height 22
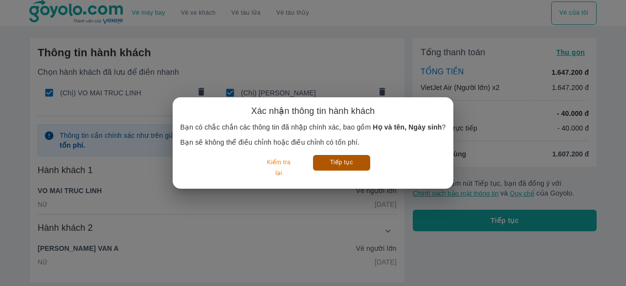
click at [347, 162] on button "Tiếp tục" at bounding box center [341, 162] width 57 height 15
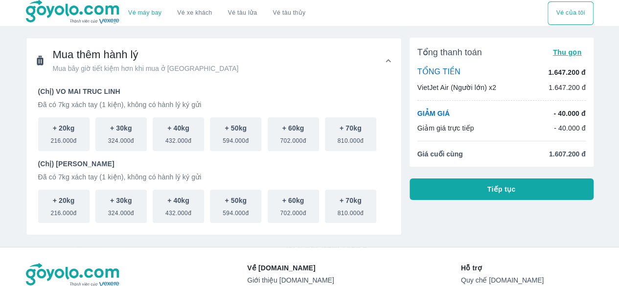
click at [546, 188] on button "Tiếp tục" at bounding box center [502, 190] width 184 height 22
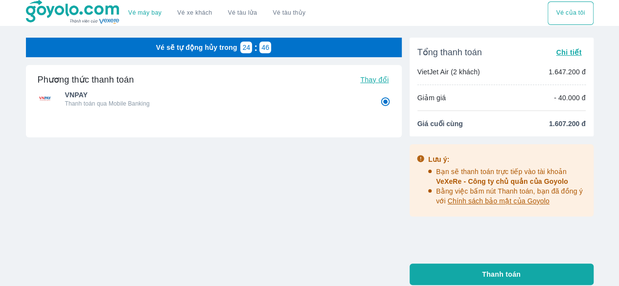
click at [504, 271] on span "Thanh toán" at bounding box center [501, 275] width 39 height 10
radio input "false"
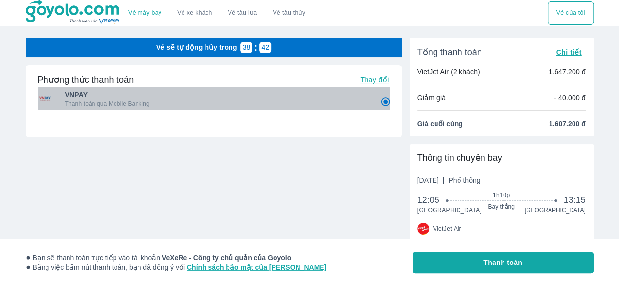
click at [290, 104] on p "Thanh toán qua Mobile Banking" at bounding box center [215, 104] width 301 height 8
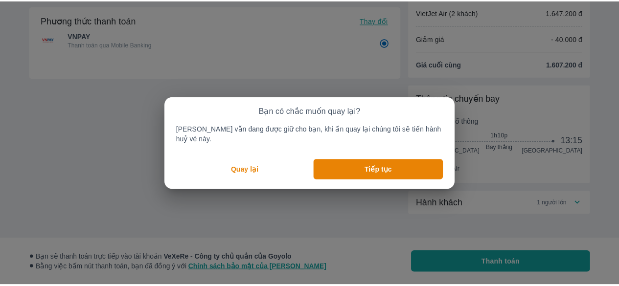
scroll to position [60, 0]
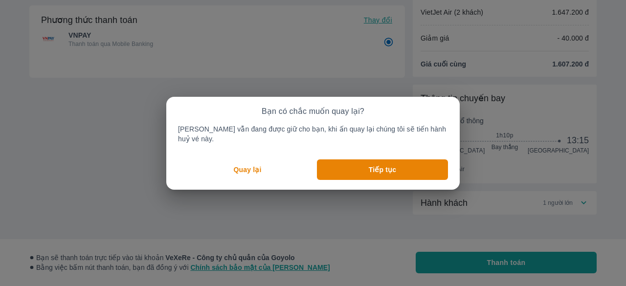
click at [262, 165] on p "Quay lại" at bounding box center [248, 170] width 28 height 10
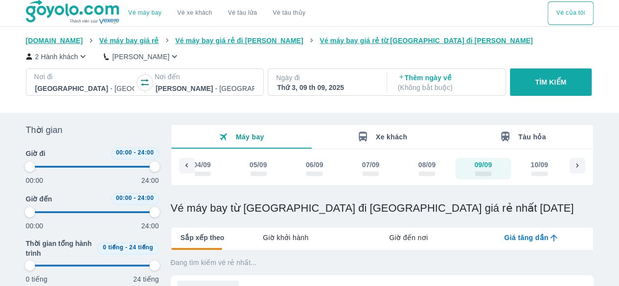
type input "97.9166666666667"
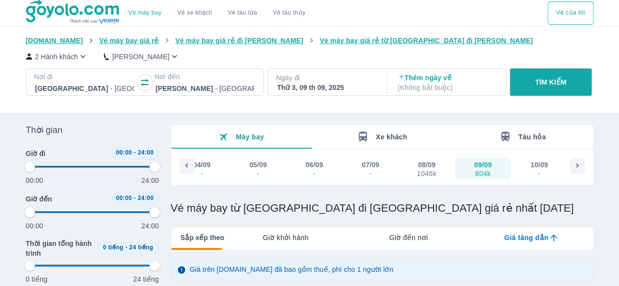
type input "97.9166666666667"
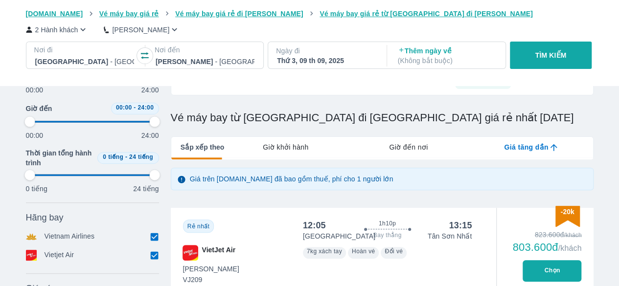
type input "97.9166666666667"
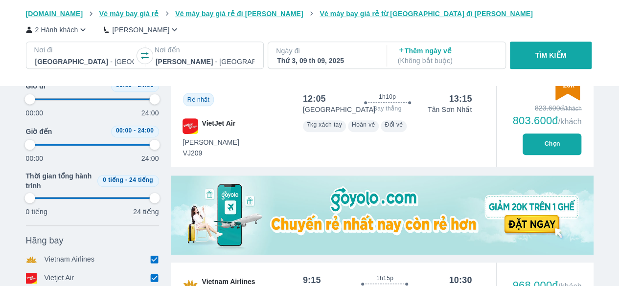
scroll to position [219, 0]
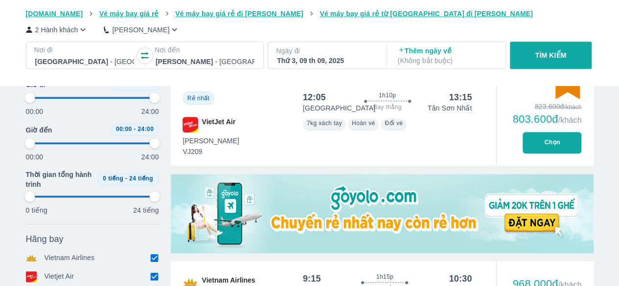
type input "97.9166666666667"
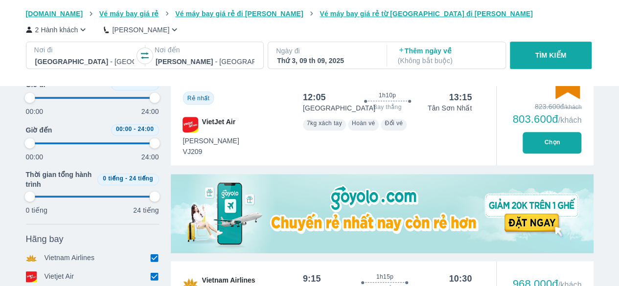
type input "97.9166666666667"
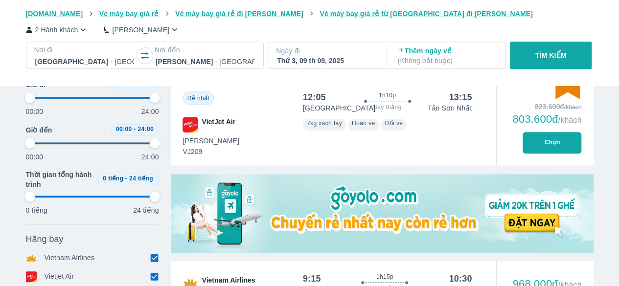
type input "97.9166666666667"
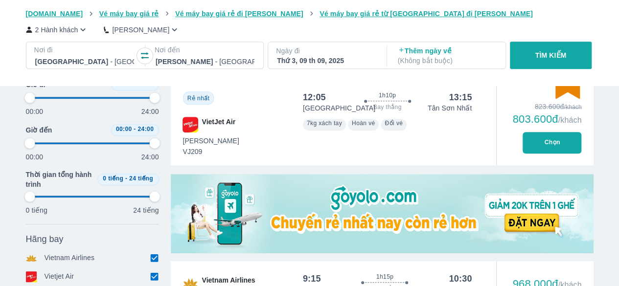
type input "97.9166666666667"
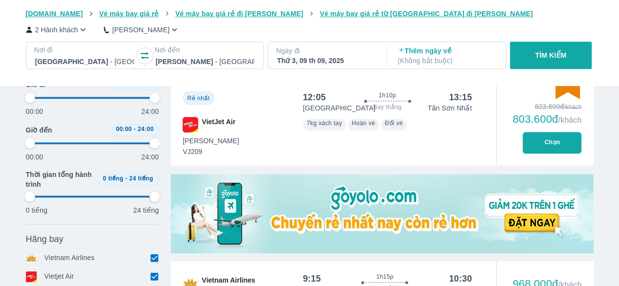
type input "97.9166666666667"
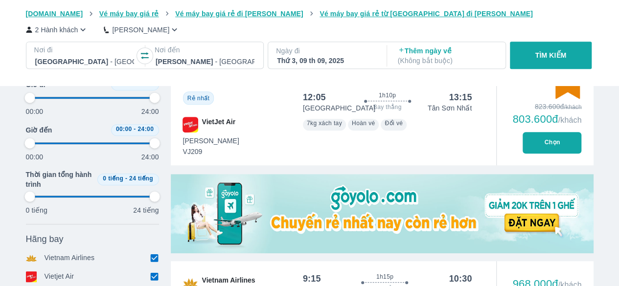
type input "97.9166666666667"
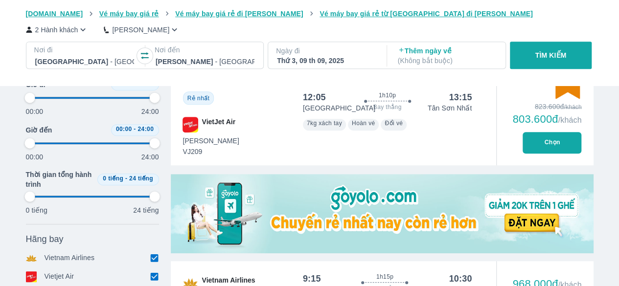
type input "97.9166666666667"
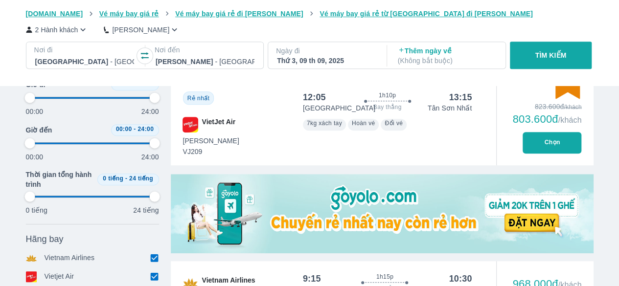
type input "97.9166666666667"
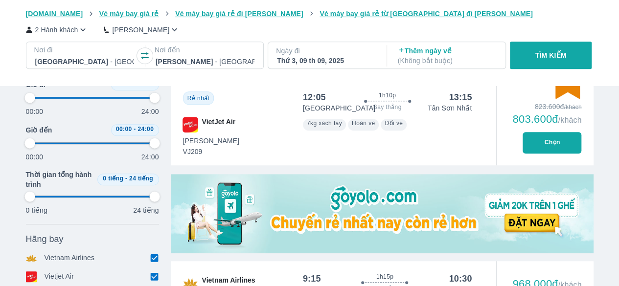
type input "97.9166666666667"
click at [541, 144] on button "Chọn" at bounding box center [552, 143] width 59 height 22
type input "97.9166666666667"
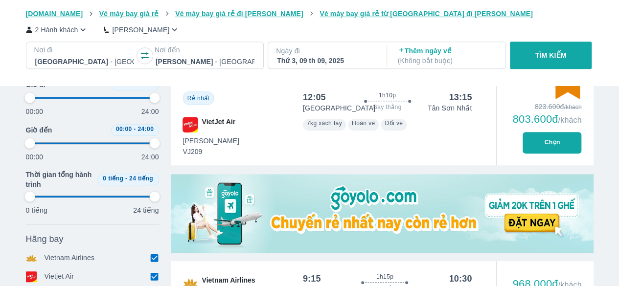
type input "97.9166666666667"
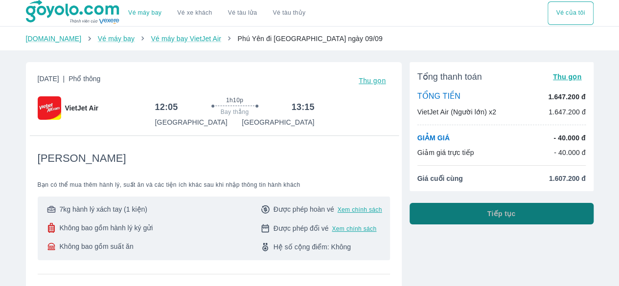
click at [442, 217] on button "Tiếp tục" at bounding box center [502, 214] width 184 height 22
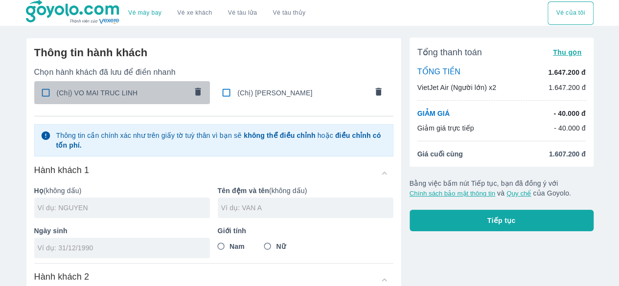
click at [58, 92] on span "(Chị) VO MAI TRUC LINH" at bounding box center [122, 93] width 130 height 10
checkbox input "true"
type input "VO"
type input "MAI TRUC LINH"
type input "[DATE]"
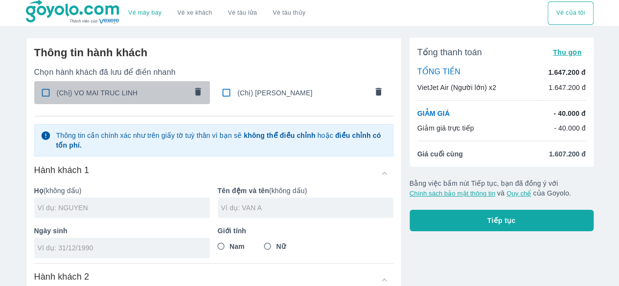
radio input "true"
type input "VO MAI TRUC LINH"
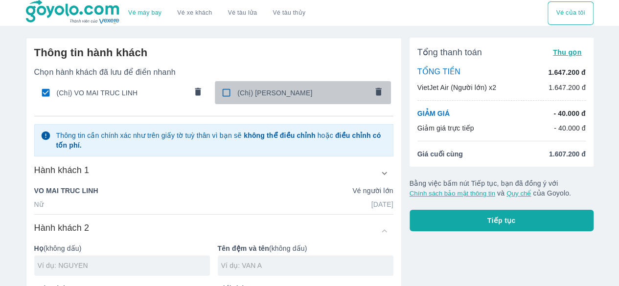
click at [260, 97] on span "(Chị) [PERSON_NAME]" at bounding box center [302, 93] width 130 height 10
checkbox input "true"
type input "[PERSON_NAME]"
type input "VAN A"
type input "[DATE]"
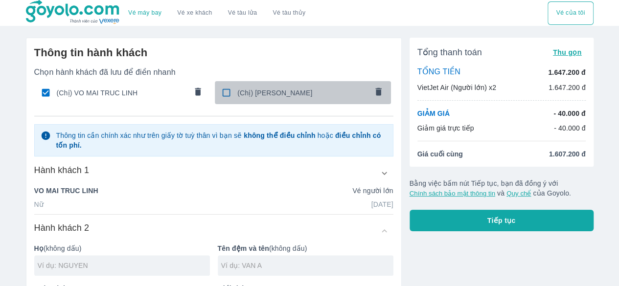
radio input "true"
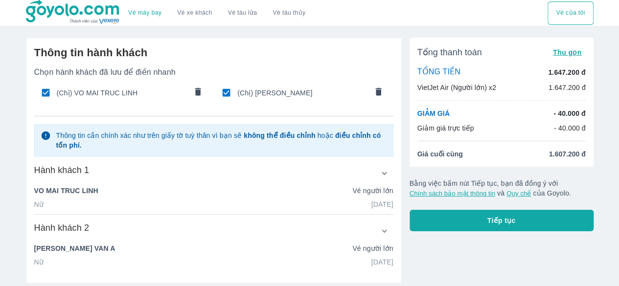
click at [285, 95] on span "(Chị) [PERSON_NAME]" at bounding box center [302, 93] width 130 height 10
checkbox input "false"
radio input "false"
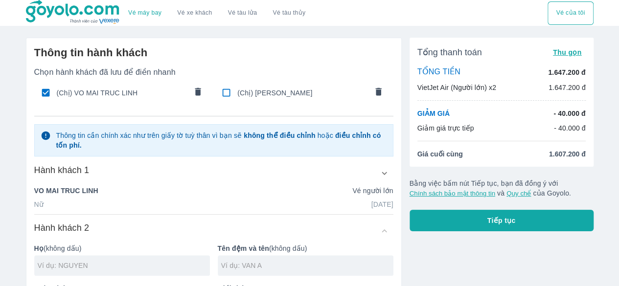
click at [280, 100] on div "(Chị) [PERSON_NAME]" at bounding box center [303, 92] width 176 height 23
checkbox input "true"
type input "[PERSON_NAME]"
type input "VAN A"
type input "[DATE]"
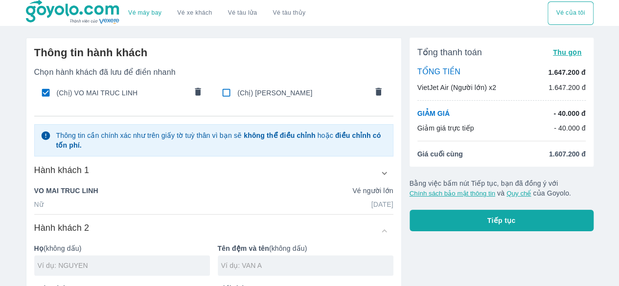
radio input "true"
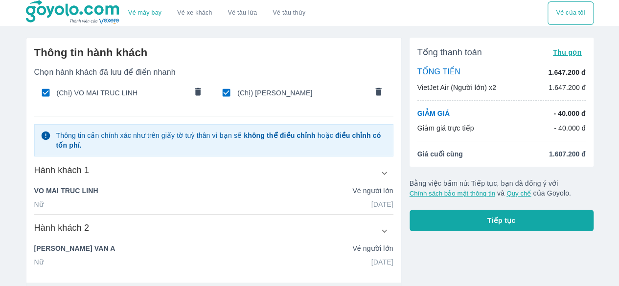
click at [458, 221] on button "Tiếp tục" at bounding box center [502, 221] width 184 height 22
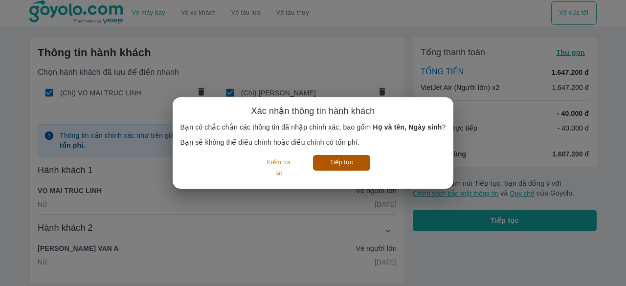
click at [360, 163] on button "Tiếp tục" at bounding box center [341, 162] width 57 height 15
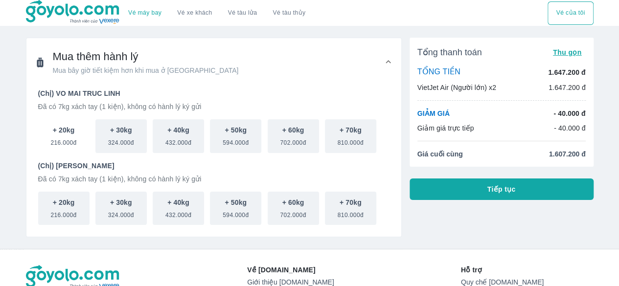
click at [65, 135] on span "216.000đ" at bounding box center [63, 141] width 26 height 12
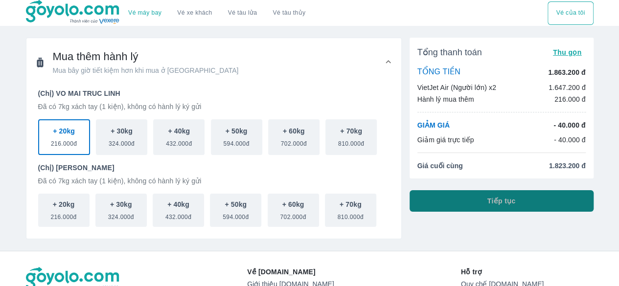
click at [541, 203] on button "Tiếp tục" at bounding box center [502, 201] width 184 height 22
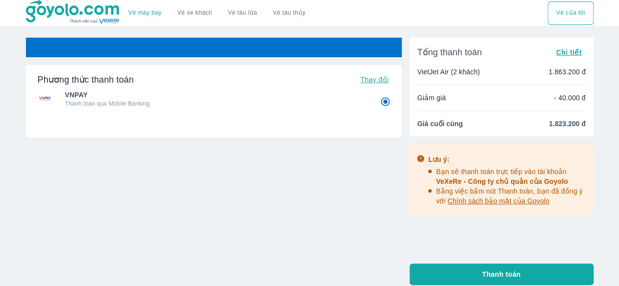
radio input "false"
click at [238, 107] on p "Thanh toán qua Mobile Banking" at bounding box center [215, 104] width 301 height 8
click at [264, 184] on div "Phương thức thanh toán Thay đổi VNPAY Thanh toán qua Mobile Banking Thẻ tín dụn…" at bounding box center [214, 132] width 376 height 134
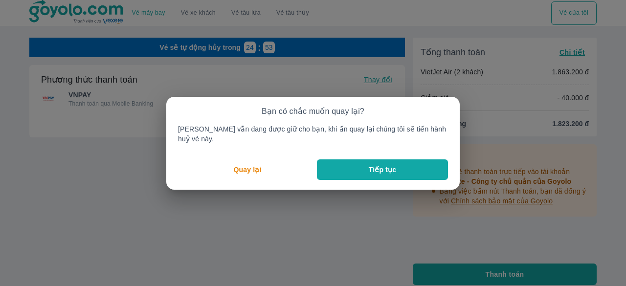
click at [389, 170] on button "Tiếp tục" at bounding box center [382, 170] width 131 height 21
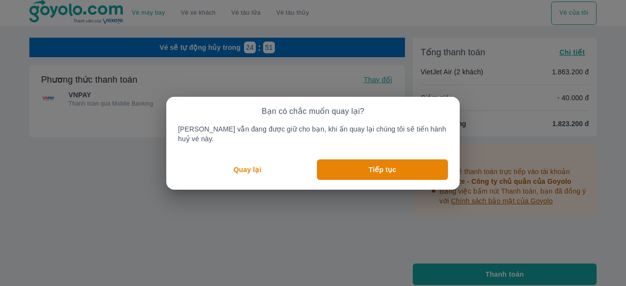
click at [247, 169] on p "Quay lại" at bounding box center [248, 170] width 28 height 10
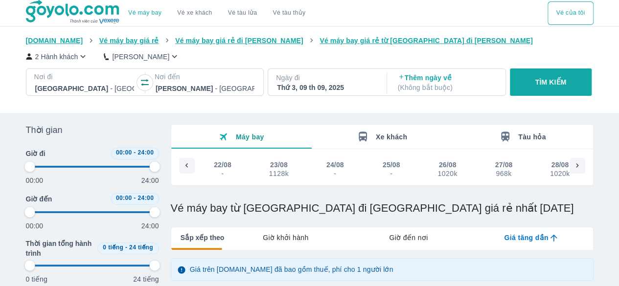
scroll to position [0, 752]
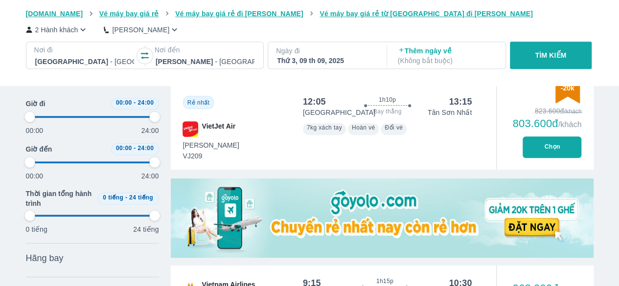
click at [547, 142] on button "Chọn" at bounding box center [552, 148] width 59 height 22
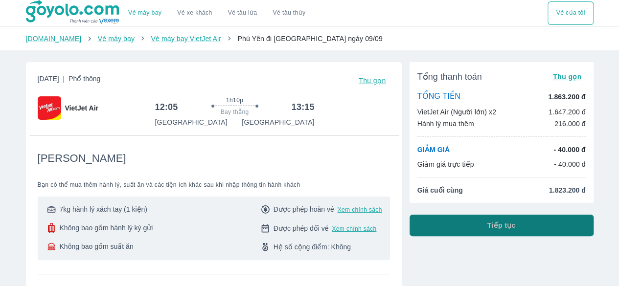
click at [502, 230] on span "Tiếp tục" at bounding box center [501, 226] width 28 height 10
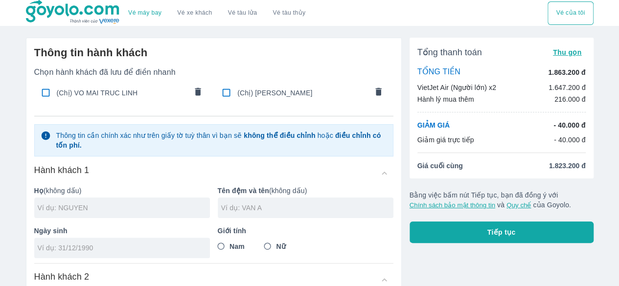
click at [120, 89] on span "(Chị) VO MAI TRUC LINH" at bounding box center [122, 93] width 130 height 10
checkbox input "true"
type input "VO"
type input "MAI TRUC LINH"
type input "21/03/2001"
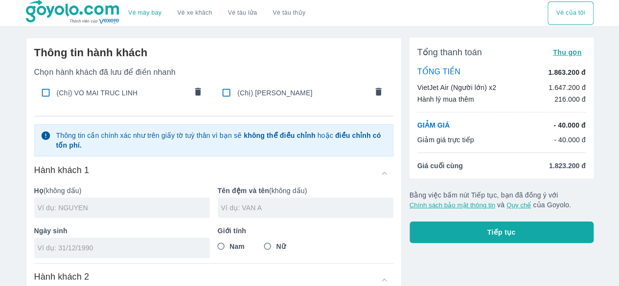
radio input "true"
type input "VO MAI TRUC LINH"
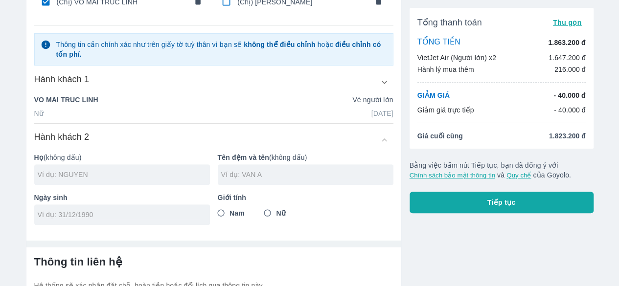
scroll to position [92, 0]
click at [116, 172] on input "text" at bounding box center [124, 174] width 172 height 10
type input "CAO"
click at [248, 169] on input "text" at bounding box center [307, 174] width 172 height 10
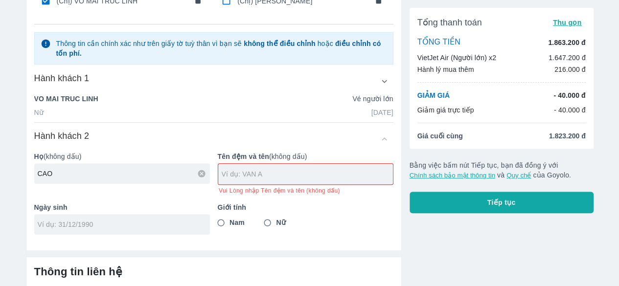
click at [269, 166] on div at bounding box center [305, 174] width 175 height 21
click at [282, 178] on input "text" at bounding box center [307, 174] width 171 height 10
type input "THI DIEM MY"
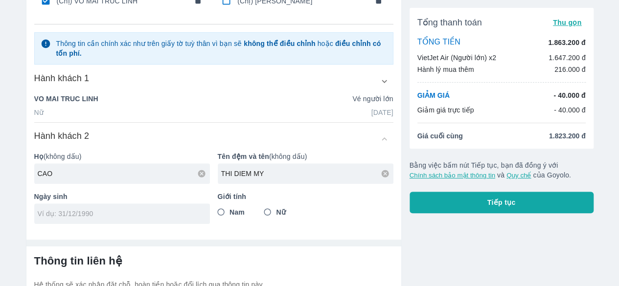
click at [129, 224] on div "Thông tin hành khách Chọn hành khách đã lưu để điền nhanh (Chị) VO MAI TRUC LIN…" at bounding box center [213, 89] width 375 height 286
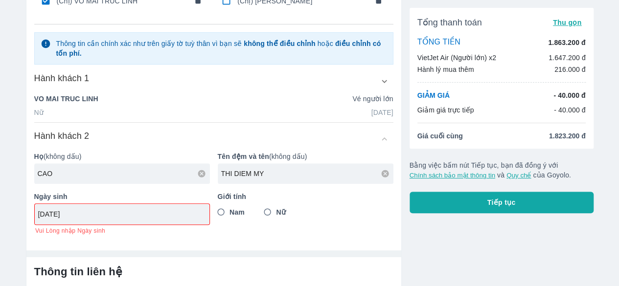
type input "25/10/1999"
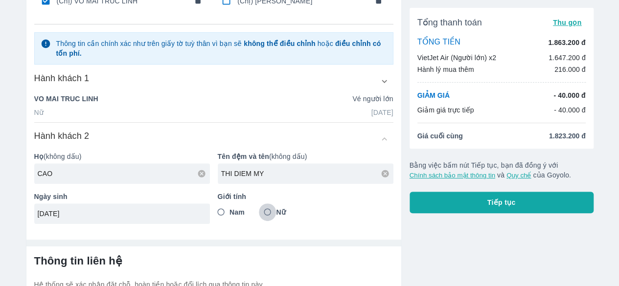
click at [266, 213] on input "Nữ" at bounding box center [268, 213] width 18 height 18
radio input "true"
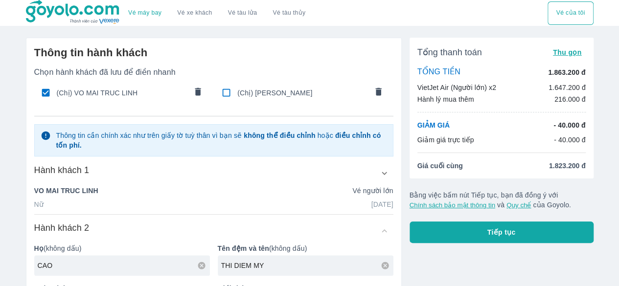
scroll to position [183, 0]
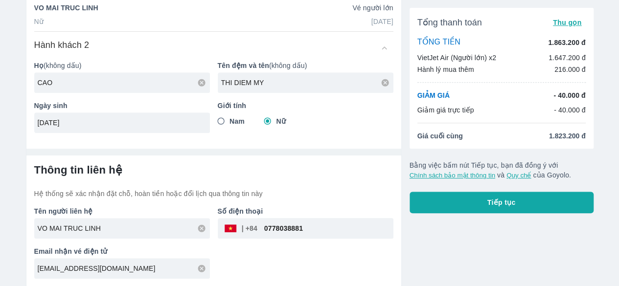
click at [459, 196] on button "Tiếp tục" at bounding box center [502, 203] width 184 height 22
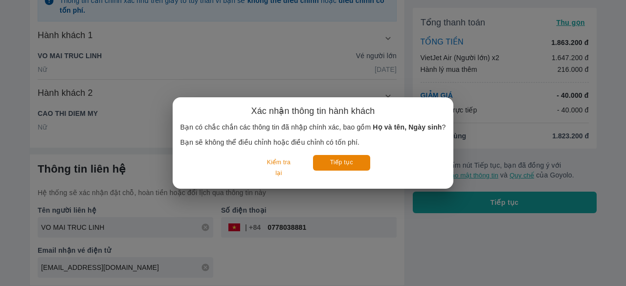
scroll to position [162, 0]
click at [325, 163] on button "Tiếp tục" at bounding box center [341, 162] width 57 height 15
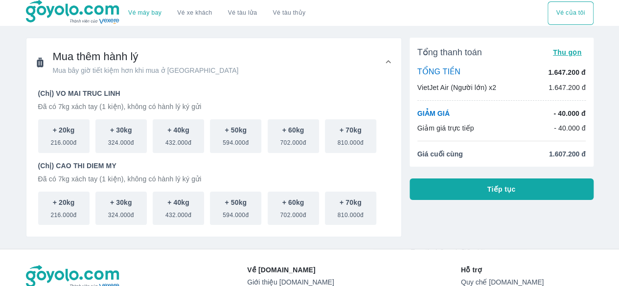
click at [389, 67] on div "Mua thêm hành lý Mua bây giờ tiết kiệm hơn khi mua ở sân bay" at bounding box center [213, 61] width 375 height 47
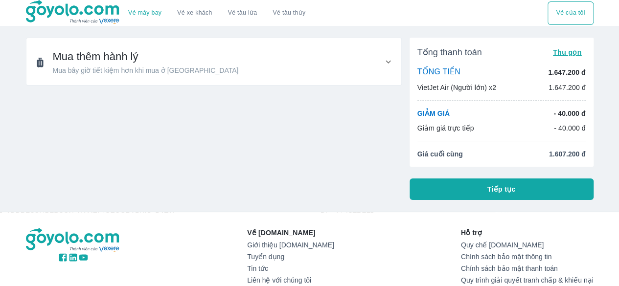
click at [388, 60] on icon at bounding box center [388, 62] width 10 height 10
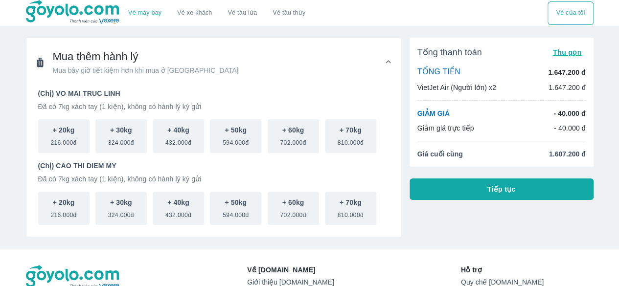
click at [522, 188] on button "Tiếp tục" at bounding box center [502, 190] width 184 height 22
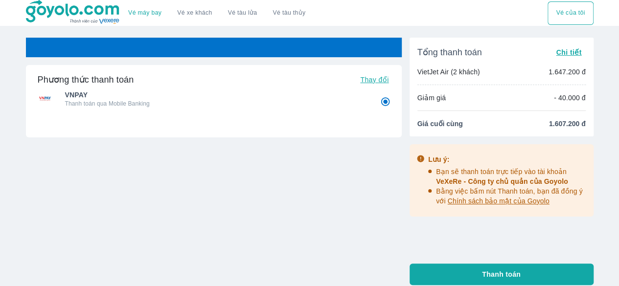
radio input "false"
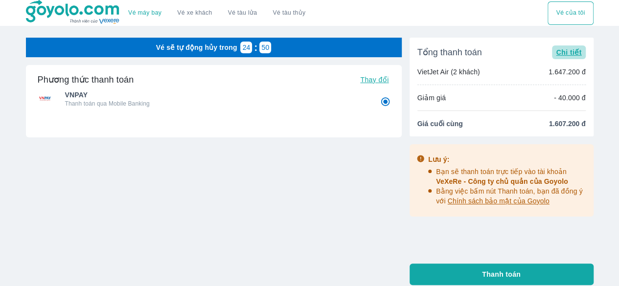
click at [556, 54] on span "Chi tiết" at bounding box center [568, 52] width 25 height 8
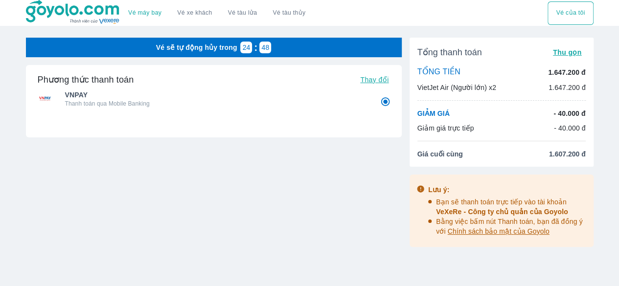
click at [567, 53] on span "Thu gọn" at bounding box center [567, 52] width 29 height 8
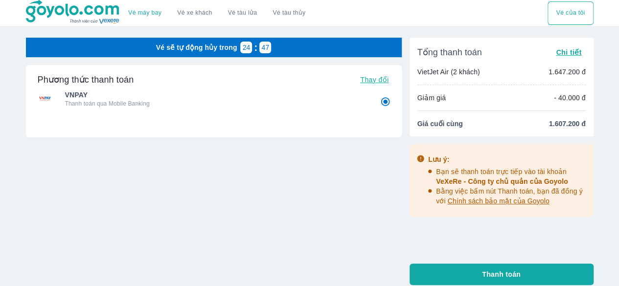
click at [454, 69] on p "VietJet Air (2 khách)" at bounding box center [448, 72] width 63 height 10
click at [564, 56] on span "Chi tiết" at bounding box center [568, 52] width 25 height 8
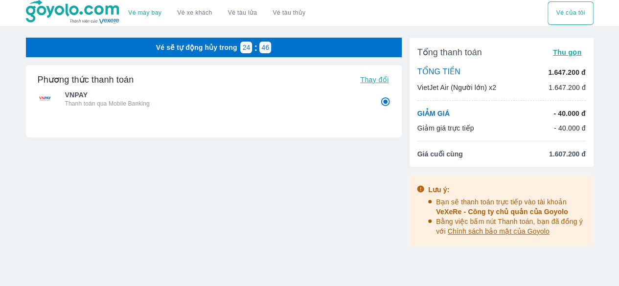
click at [494, 94] on div "Tổng thanh toán Thu gọn TỔNG TIỀN 1.647.200 đ VietJet Air (Người lớn) x2 1.647.…" at bounding box center [502, 102] width 184 height 129
click at [570, 53] on span "Thu gọn" at bounding box center [567, 52] width 29 height 8
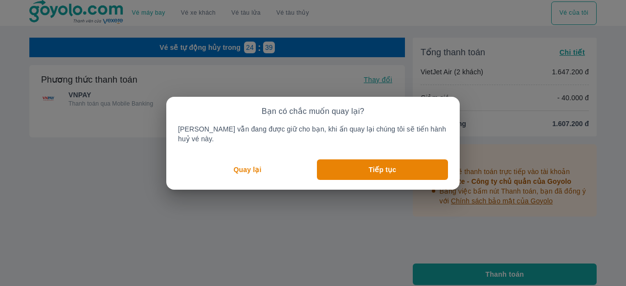
click at [261, 165] on p "Quay lại" at bounding box center [248, 170] width 28 height 10
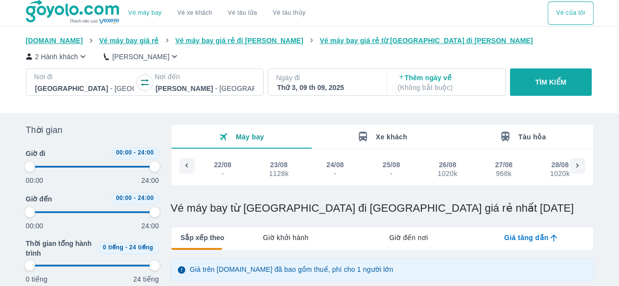
scroll to position [0, 752]
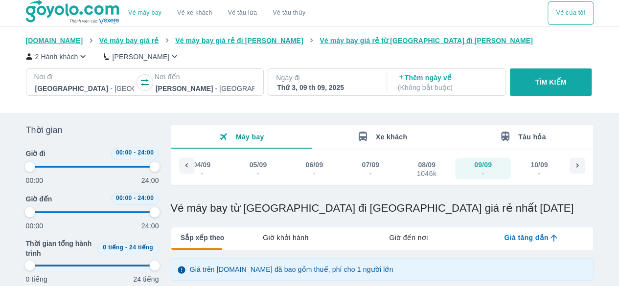
type input "97.9166666666667"
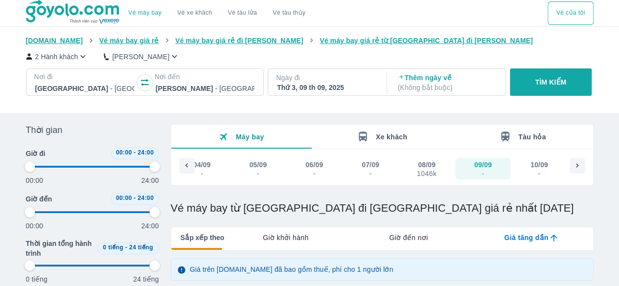
type input "97.9166666666667"
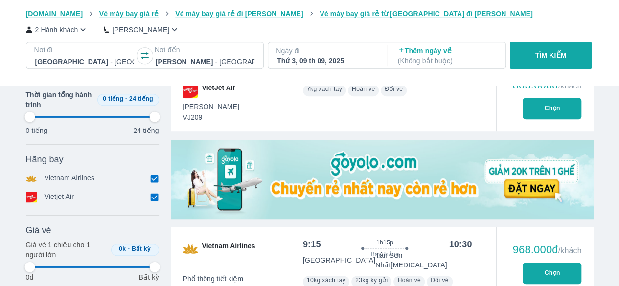
type input "97.9166666666667"
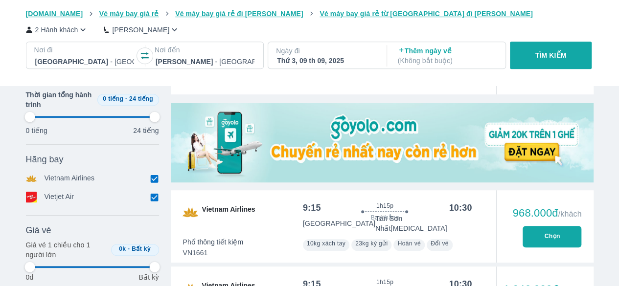
type input "97.9166666666667"
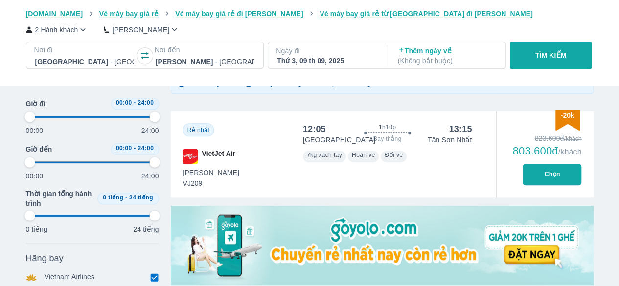
scroll to position [185, 0]
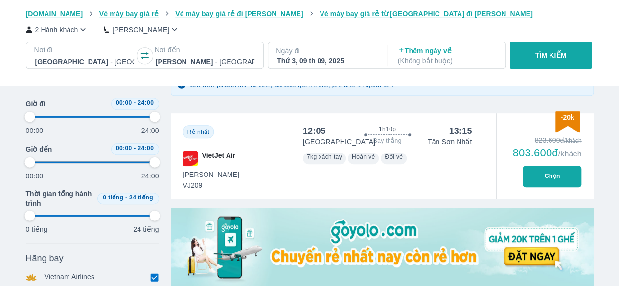
type input "97.9166666666667"
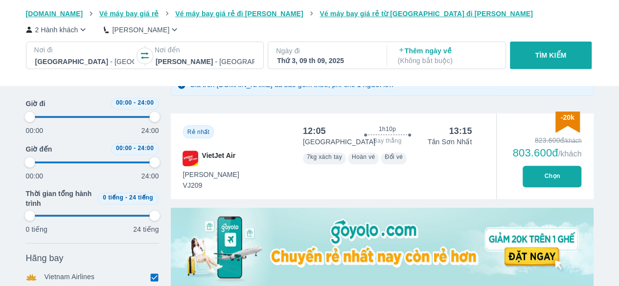
type input "97.9166666666667"
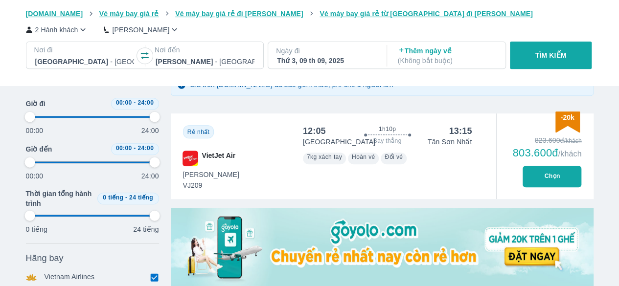
type input "97.9166666666667"
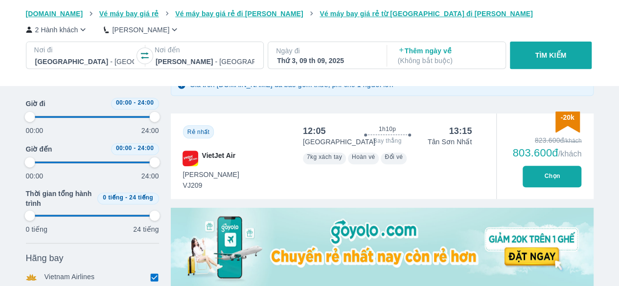
type input "97.9166666666667"
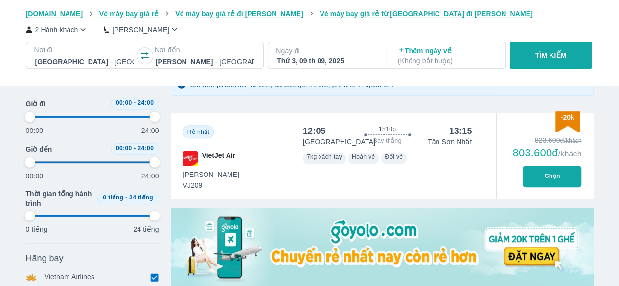
type input "97.9166666666667"
click at [560, 180] on button "Chọn" at bounding box center [552, 177] width 59 height 22
type input "97.9166666666667"
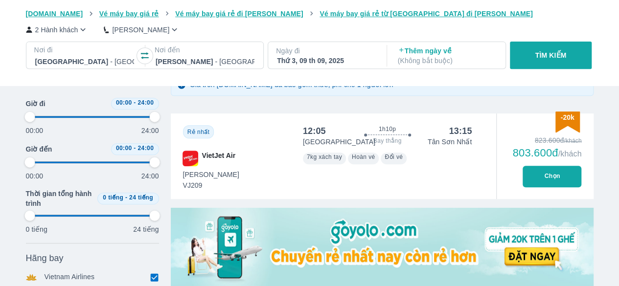
type input "97.9166666666667"
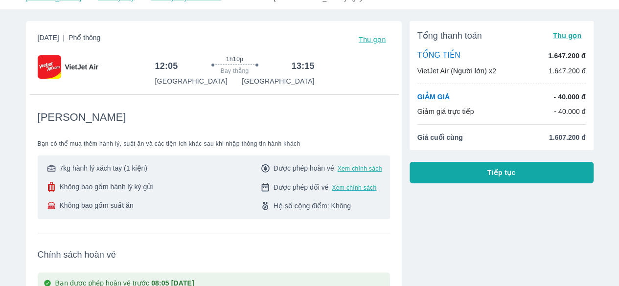
scroll to position [42, 0]
drag, startPoint x: 128, startPoint y: 203, endPoint x: 128, endPoint y: 197, distance: 5.9
click at [128, 197] on div "7kg hành lý xách tay (1 kiện) Không bao gồm hành lý ký gửi Không bao gồm suất ăn" at bounding box center [100, 187] width 108 height 48
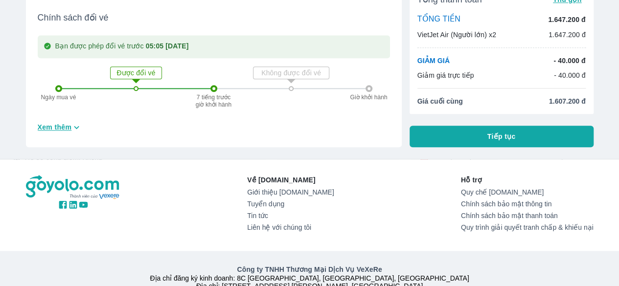
scroll to position [438, 0]
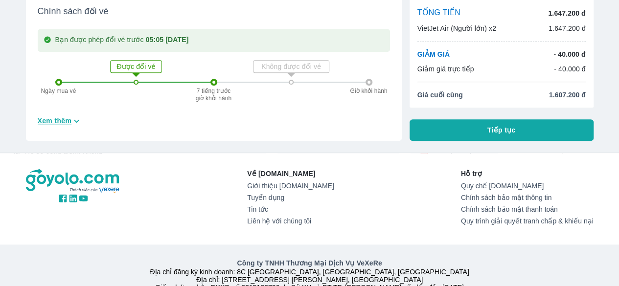
click at [64, 125] on span "Xem thêm" at bounding box center [55, 121] width 34 height 10
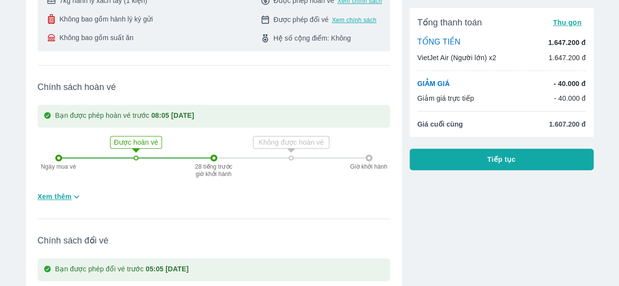
click at [62, 198] on span "Xem thêm" at bounding box center [55, 197] width 34 height 10
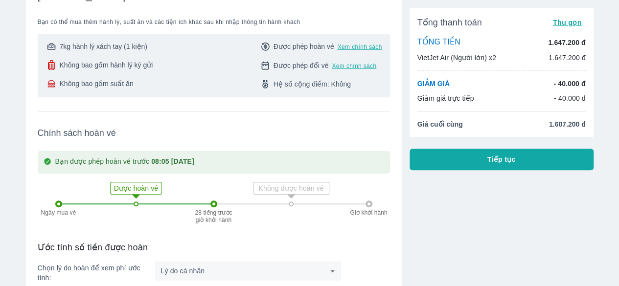
scroll to position [161, 0]
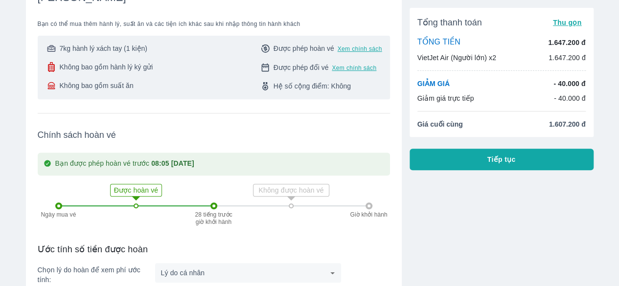
click at [498, 163] on span "Tiếp tục" at bounding box center [501, 160] width 28 height 10
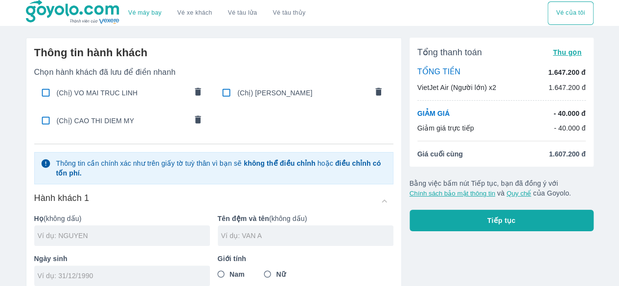
click at [117, 92] on span "(Chị) VO MAI TRUC LINH" at bounding box center [122, 93] width 130 height 10
checkbox input "true"
type input "VO"
type input "MAI TRUC LINH"
type input "21/03/2001"
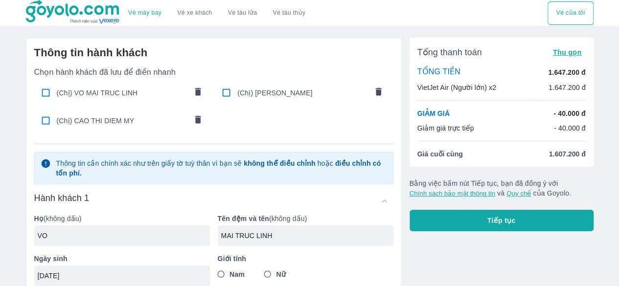
radio input "true"
type input "VO MAI TRUC LINH"
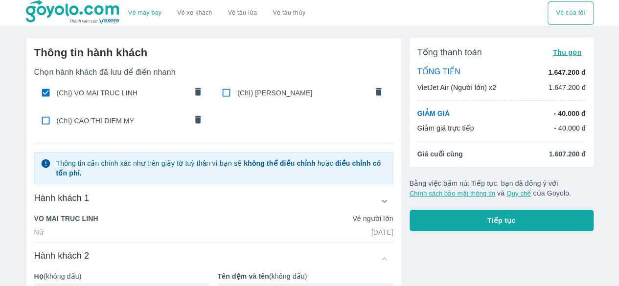
click at [123, 128] on div "(Chị) CAO THI DIEM MY" at bounding box center [122, 120] width 176 height 23
checkbox input "true"
type input "CAO"
type input "THI DIEM MY"
type input "25/10/1999"
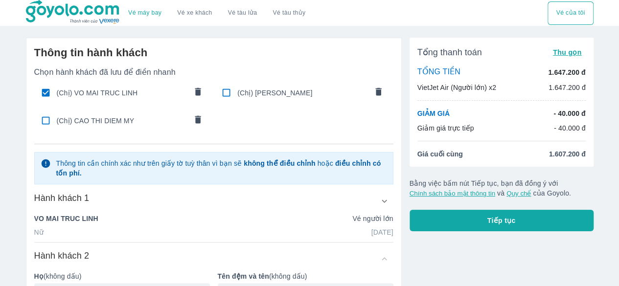
radio input "true"
click at [386, 94] on button "comments" at bounding box center [378, 93] width 21 height 21
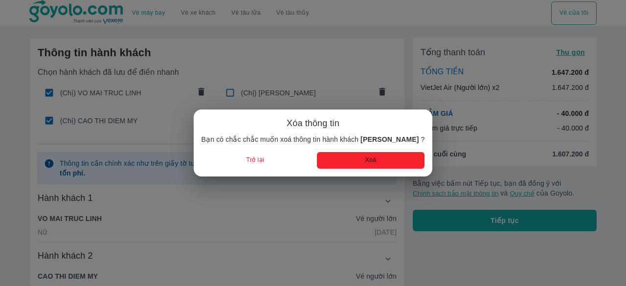
click at [383, 159] on button "Xoá" at bounding box center [371, 160] width 108 height 16
checkbox input "true"
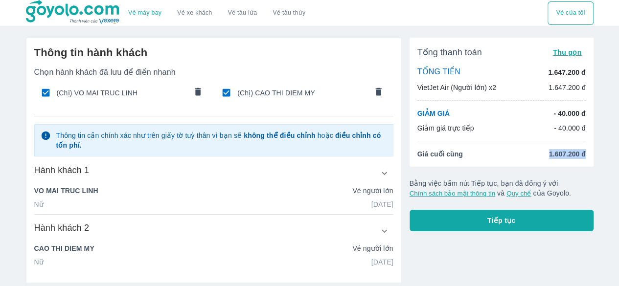
drag, startPoint x: 586, startPoint y: 155, endPoint x: 544, endPoint y: 153, distance: 42.1
click at [544, 153] on div "Tổng thanh toán Thu gọn TỔNG TIỀN 1.647.200 đ VietJet Air (Người lớn) x2 1.647.…" at bounding box center [502, 102] width 184 height 129
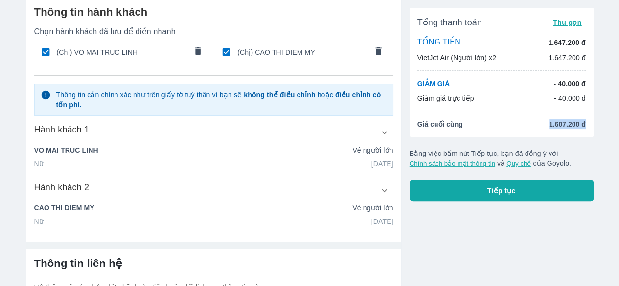
scroll to position [41, 0]
click at [587, 154] on p "Bằng việc bấm nút Tiếp tục, bạn đã đồng ý với Chính sách bảo mật thông tin và Q…" at bounding box center [502, 159] width 184 height 20
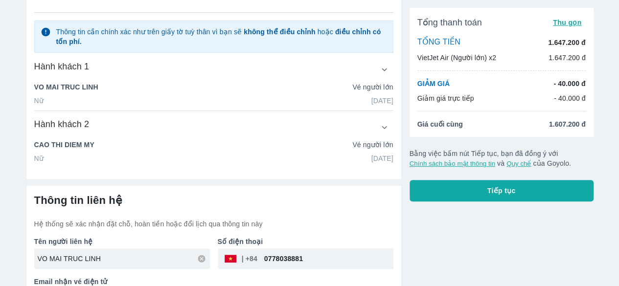
scroll to position [134, 0]
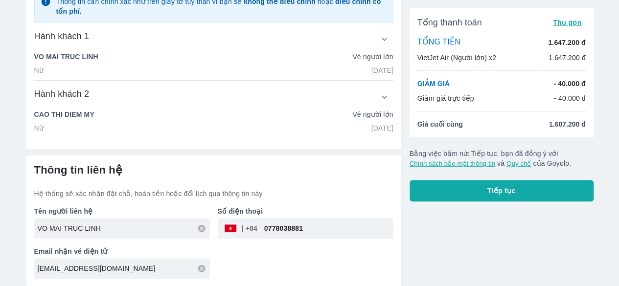
click at [499, 186] on span "Tiếp tục" at bounding box center [501, 191] width 28 height 10
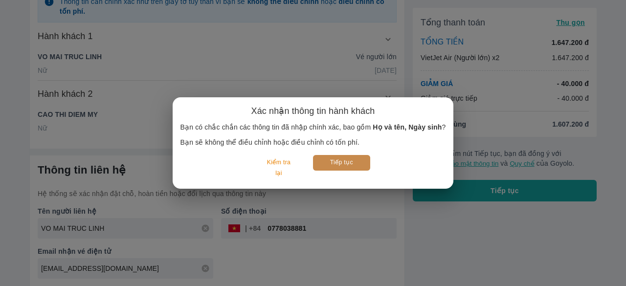
click at [333, 159] on button "Tiếp tục" at bounding box center [341, 162] width 57 height 15
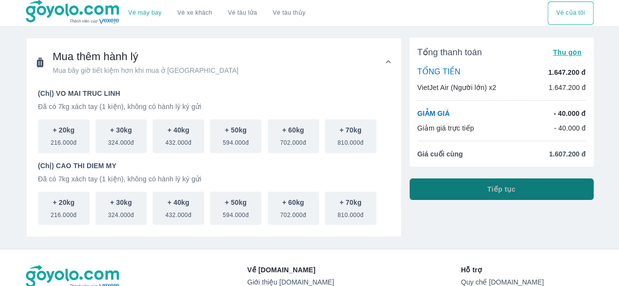
click at [507, 198] on button "Tiếp tục" at bounding box center [502, 190] width 184 height 22
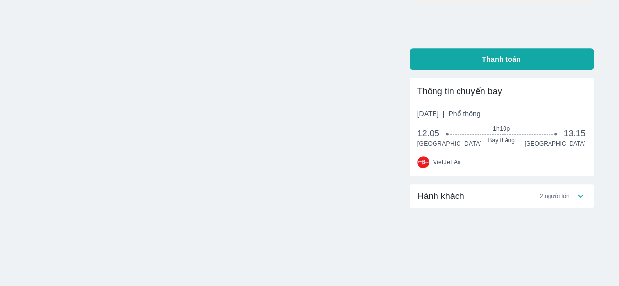
scroll to position [214, 0]
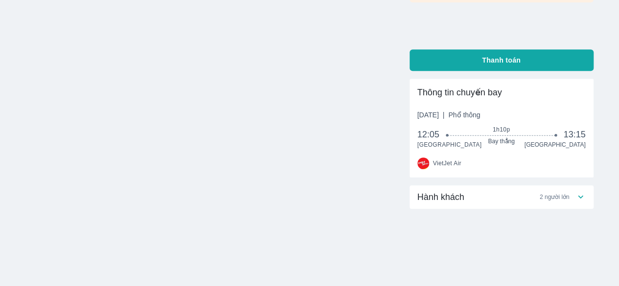
click at [503, 65] on button "Thanh toán" at bounding box center [502, 60] width 184 height 22
radio input "false"
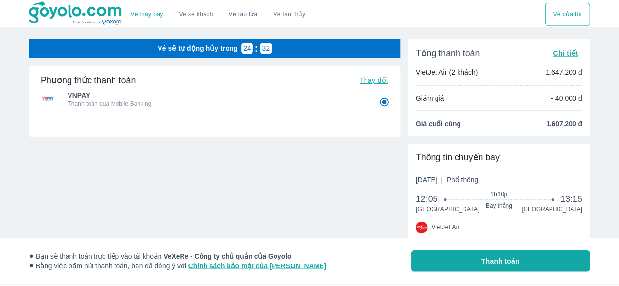
scroll to position [67, 0]
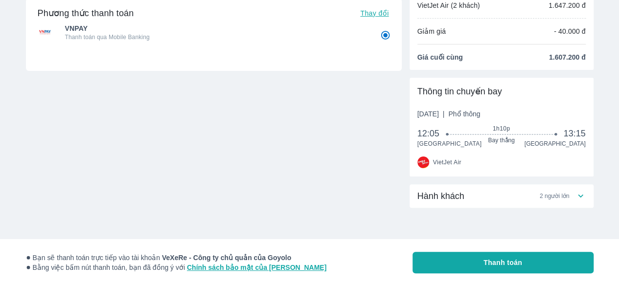
click at [371, 15] on span "Thay đổi" at bounding box center [374, 13] width 28 height 8
radio input "false"
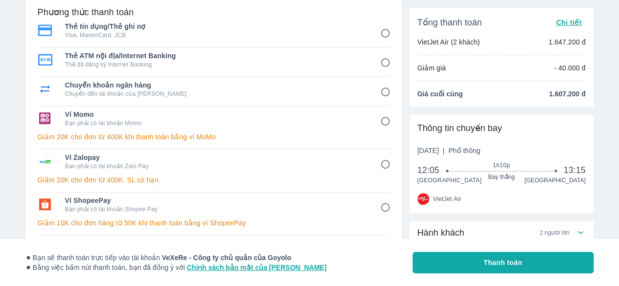
click at [360, 119] on p "Bạn phải có tài khoản Momo" at bounding box center [215, 123] width 301 height 8
radio input "true"
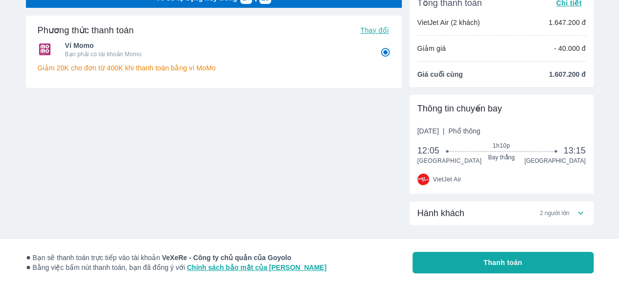
scroll to position [50, 0]
click at [543, 266] on button "Thanh toán" at bounding box center [503, 263] width 181 height 22
radio input "false"
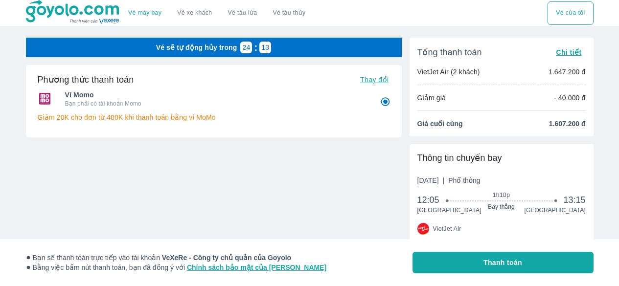
scroll to position [50, 0]
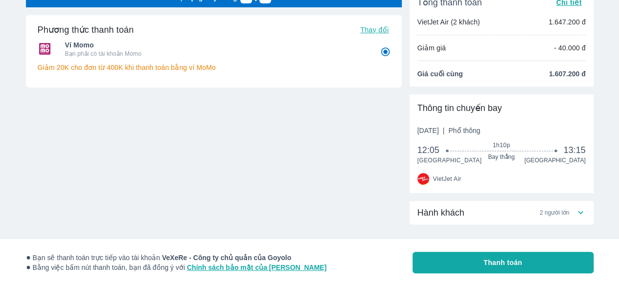
drag, startPoint x: 209, startPoint y: 72, endPoint x: 282, endPoint y: 65, distance: 73.2
click at [209, 72] on p "Giảm 20K cho đơn từ 400K khi thanh toán bằng ví MoMo" at bounding box center [214, 68] width 352 height 10
drag, startPoint x: 100, startPoint y: 69, endPoint x: 210, endPoint y: 71, distance: 110.6
click at [210, 71] on p "Giảm 20K cho đơn từ 400K khi thanh toán bằng ví MoMo" at bounding box center [214, 68] width 352 height 10
click at [222, 73] on div "Ví Momo Bạn phải có tài khoản Momo Giảm 20K cho đơn từ 400K khi thanh toán bằng…" at bounding box center [214, 55] width 352 height 37
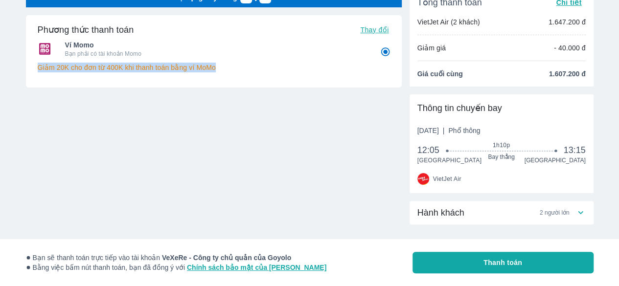
drag, startPoint x: 139, startPoint y: 71, endPoint x: 25, endPoint y: 72, distance: 114.5
click at [25, 72] on div "Vé sẽ tự động hủy trong 24 : 10 Phương thức thanh toán Thay đổi Ví Momo Bạn phả…" at bounding box center [309, 145] width 583 height 315
click at [390, 104] on div "Phương thức thanh toán Thay đổi Ví Momo Bạn phải có tài khoản Momo Giảm 20K cho…" at bounding box center [214, 82] width 376 height 134
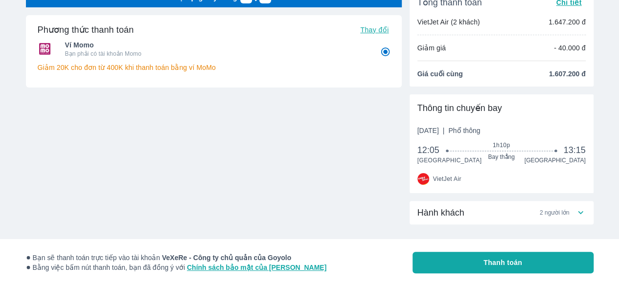
click at [329, 115] on div "Phương thức thanh toán Thay đổi Ví Momo Bạn phải có tài khoản Momo Giảm 20K cho…" at bounding box center [214, 82] width 376 height 134
click at [457, 264] on button "Thanh toán" at bounding box center [503, 263] width 181 height 22
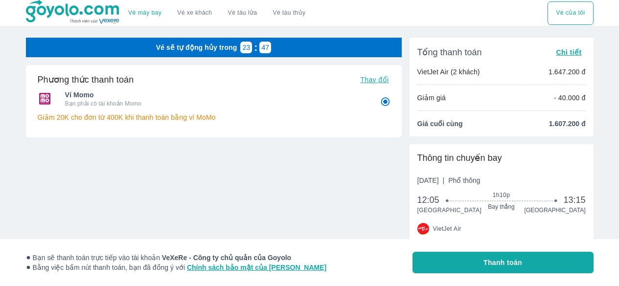
scroll to position [50, 0]
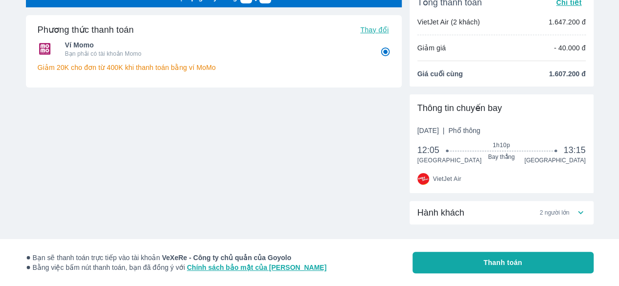
click at [140, 69] on p "Giảm 20K cho đơn từ 400K khi thanh toán bằng ví MoMo" at bounding box center [214, 68] width 352 height 10
click at [373, 29] on span "Thay đổi" at bounding box center [374, 30] width 28 height 8
radio input "false"
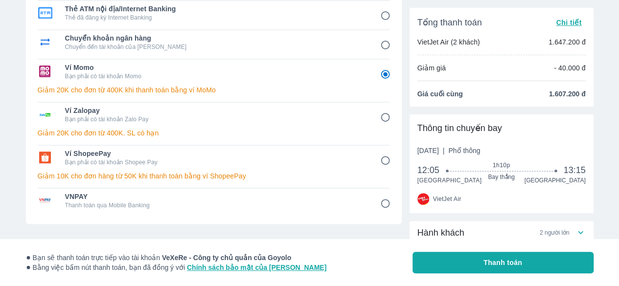
scroll to position [208, 0]
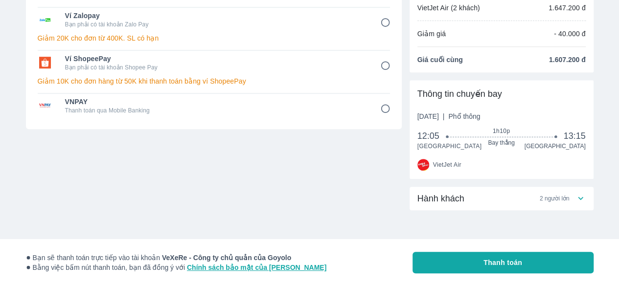
click at [203, 84] on p "Giảm 10K cho đơn hàng từ 50K khi thanh toán bằng ví ShopeePay" at bounding box center [214, 81] width 352 height 10
click at [199, 102] on span "VNPAY" at bounding box center [215, 102] width 301 height 10
radio input "false"
radio input "true"
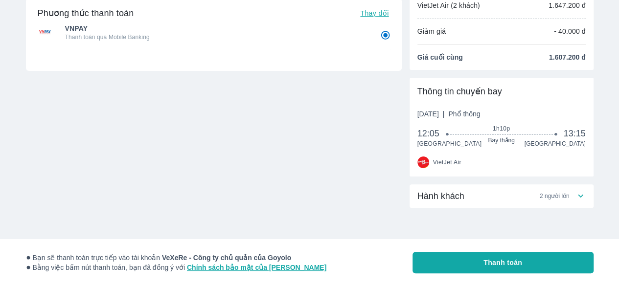
scroll to position [67, 0]
click at [431, 262] on button "Thanh toán" at bounding box center [503, 263] width 181 height 22
radio input "false"
click at [376, 17] on span "Thay đổi" at bounding box center [374, 13] width 28 height 8
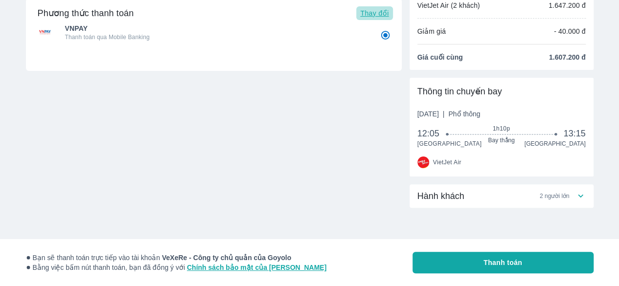
radio input "false"
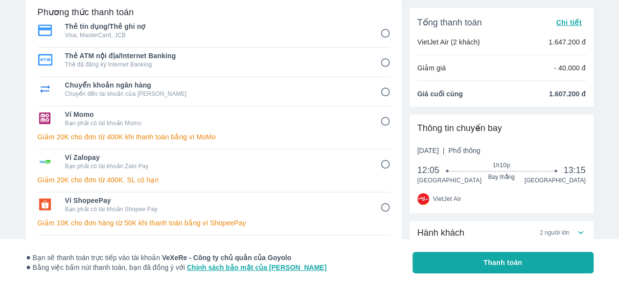
click at [380, 122] on input "4" at bounding box center [385, 121] width 19 height 19
radio input "false"
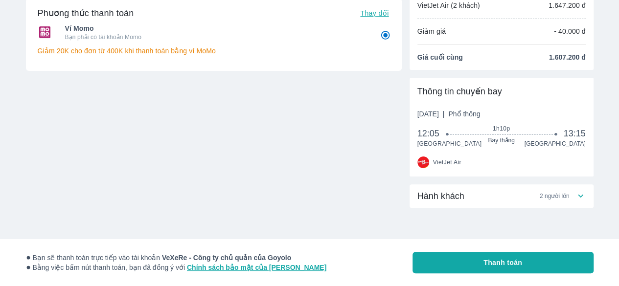
click at [463, 260] on button "Thanh toán" at bounding box center [503, 263] width 181 height 22
radio input "true"
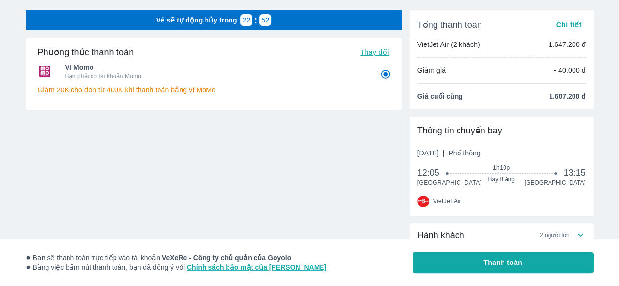
click at [384, 52] on span "Thay đổi" at bounding box center [374, 52] width 28 height 8
radio input "false"
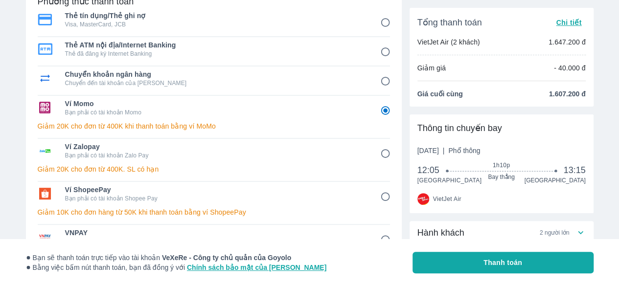
scroll to position [75, 0]
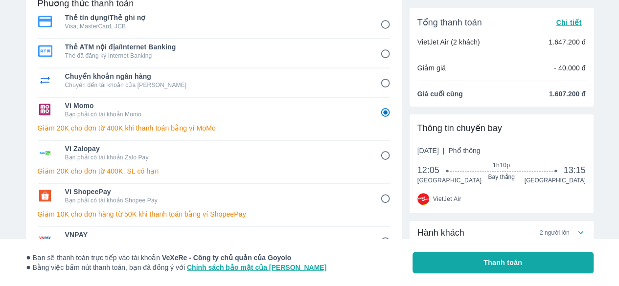
click at [124, 128] on p "Giảm 20K cho đơn từ 400K khi thanh toán bằng ví MoMo" at bounding box center [214, 128] width 352 height 10
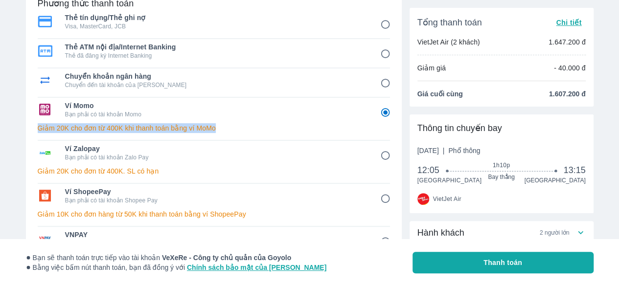
drag, startPoint x: 35, startPoint y: 129, endPoint x: 248, endPoint y: 134, distance: 212.5
click at [248, 134] on div "Phương thức thanh toán Ví Momo Bạn phải có tài khoản Momo Giảm 20K cho đơn từ 4…" at bounding box center [214, 126] width 376 height 273
drag, startPoint x: 248, startPoint y: 134, endPoint x: 253, endPoint y: 119, distance: 15.8
click at [253, 119] on div "Ví Momo Bạn phải có tài khoản Momo" at bounding box center [214, 109] width 352 height 23
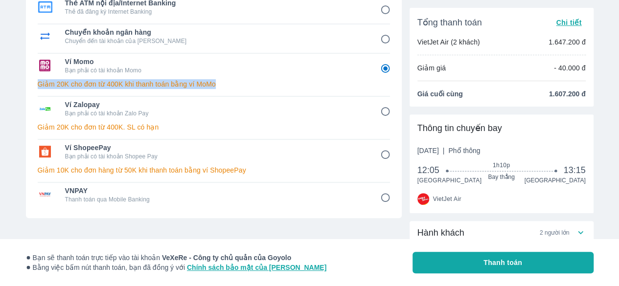
click at [219, 186] on span "VNPAY" at bounding box center [215, 191] width 301 height 10
radio input "false"
radio input "true"
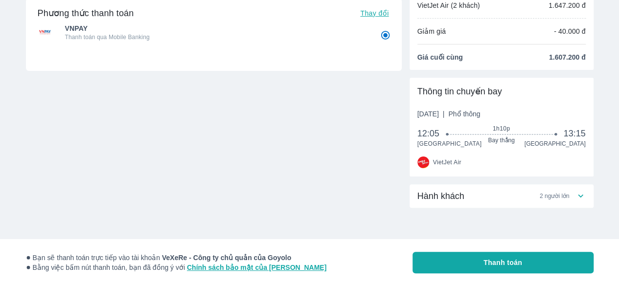
scroll to position [0, 0]
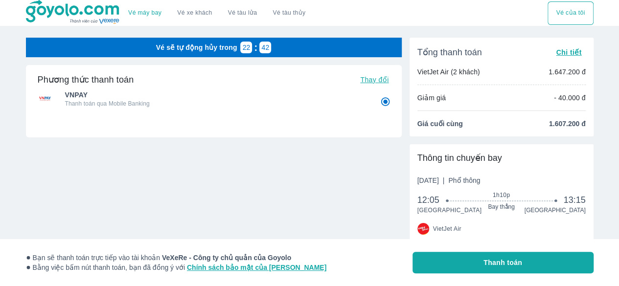
click at [533, 265] on button "Thanh toán" at bounding box center [503, 263] width 181 height 22
radio input "false"
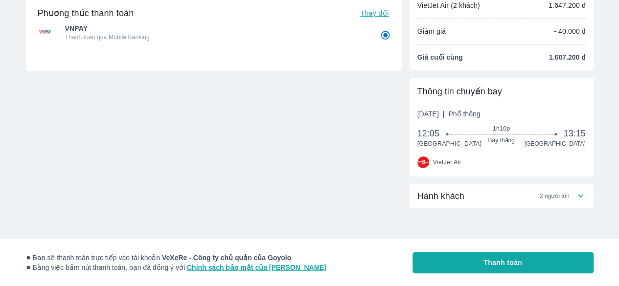
scroll to position [66, 0]
click at [480, 263] on button "Thanh toán" at bounding box center [503, 263] width 181 height 22
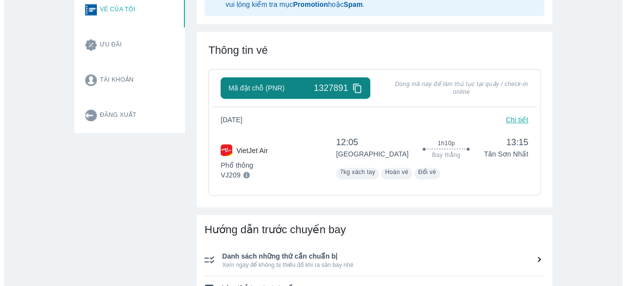
scroll to position [202, 0]
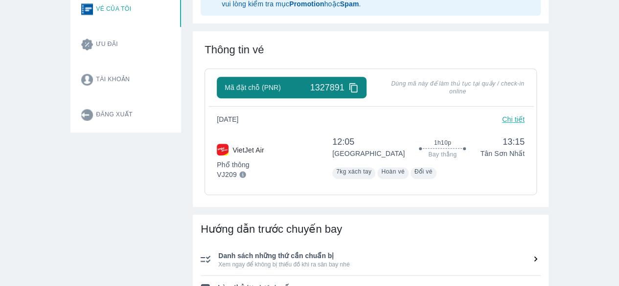
click at [512, 119] on p "Chi tiết" at bounding box center [513, 120] width 23 height 10
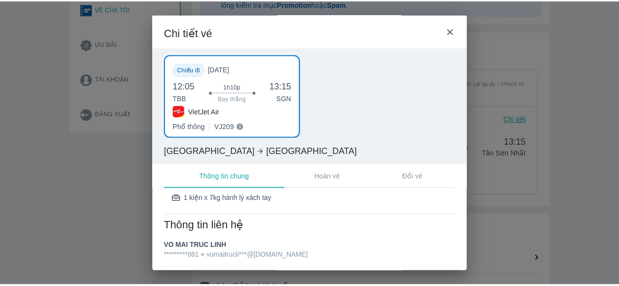
scroll to position [0, 0]
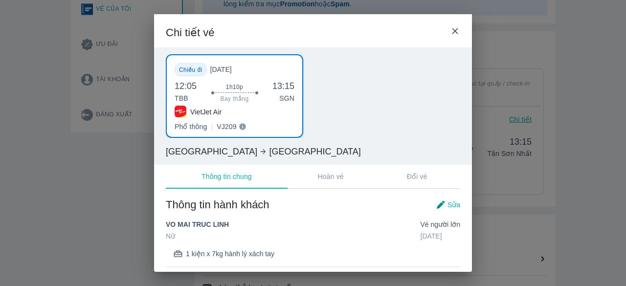
click at [464, 27] on div "Chi tiết vé" at bounding box center [313, 30] width 318 height 33
click at [455, 30] on icon at bounding box center [455, 31] width 10 height 10
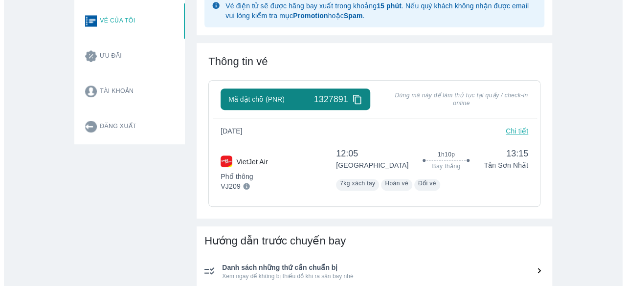
scroll to position [189, 0]
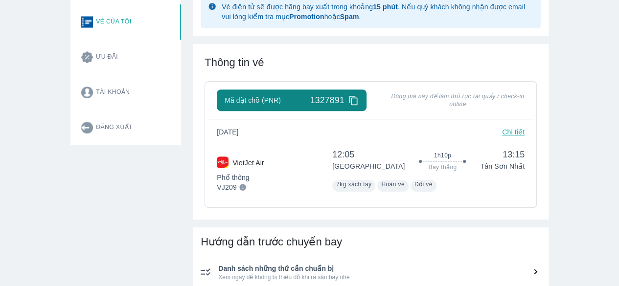
click at [512, 132] on p "Chi tiết" at bounding box center [513, 132] width 23 height 10
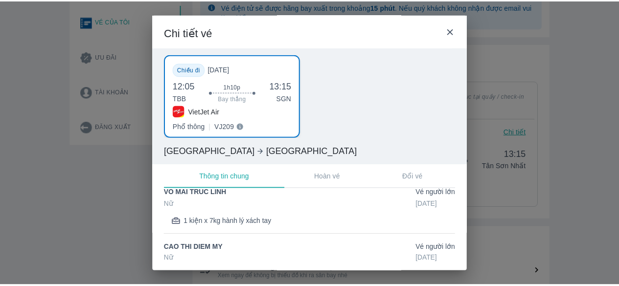
scroll to position [31, 0]
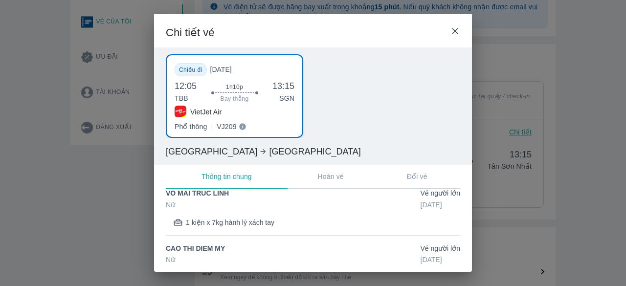
click at [463, 30] on div "Chi tiết vé" at bounding box center [313, 30] width 318 height 33
click at [458, 31] on icon at bounding box center [455, 31] width 10 height 10
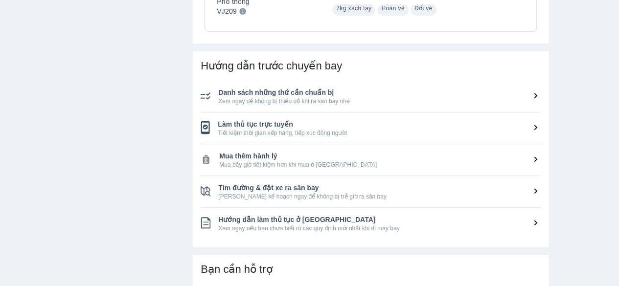
scroll to position [370, 0]
